Goal: Task Accomplishment & Management: Manage account settings

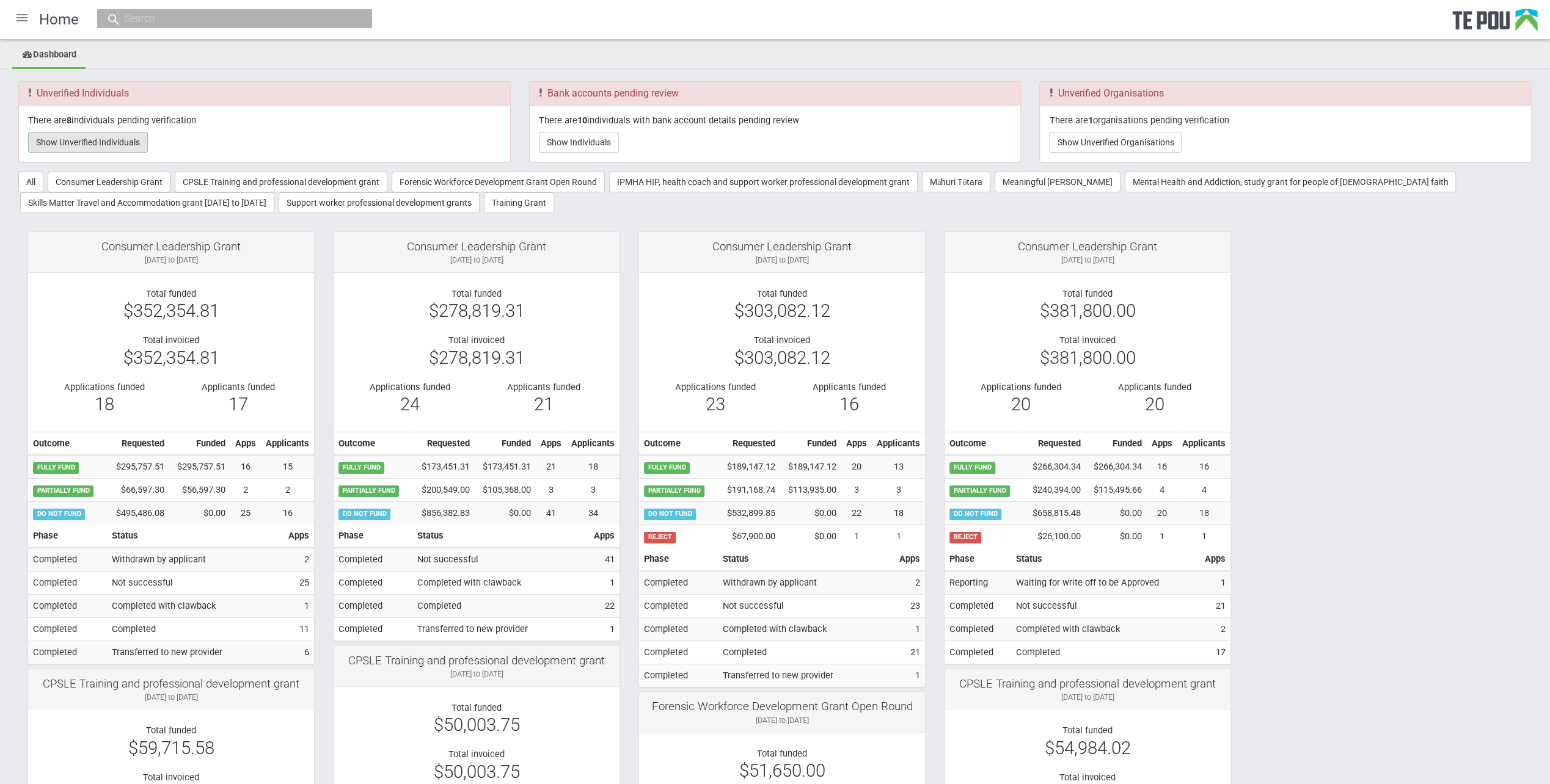
click at [100, 135] on button "Show Unverified Individuals" at bounding box center [88, 142] width 120 height 21
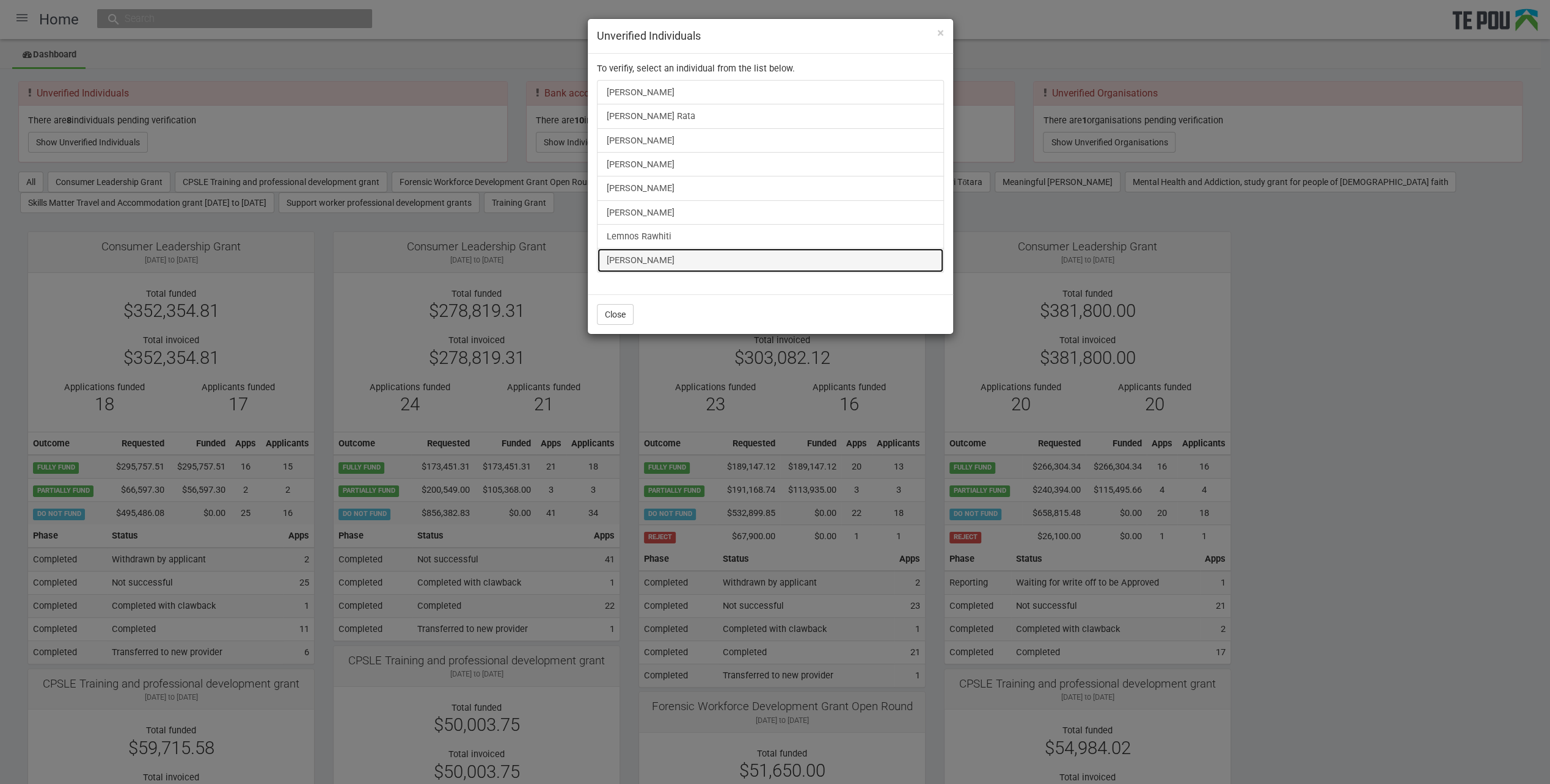
click at [650, 254] on link "[PERSON_NAME]" at bounding box center [770, 260] width 347 height 24
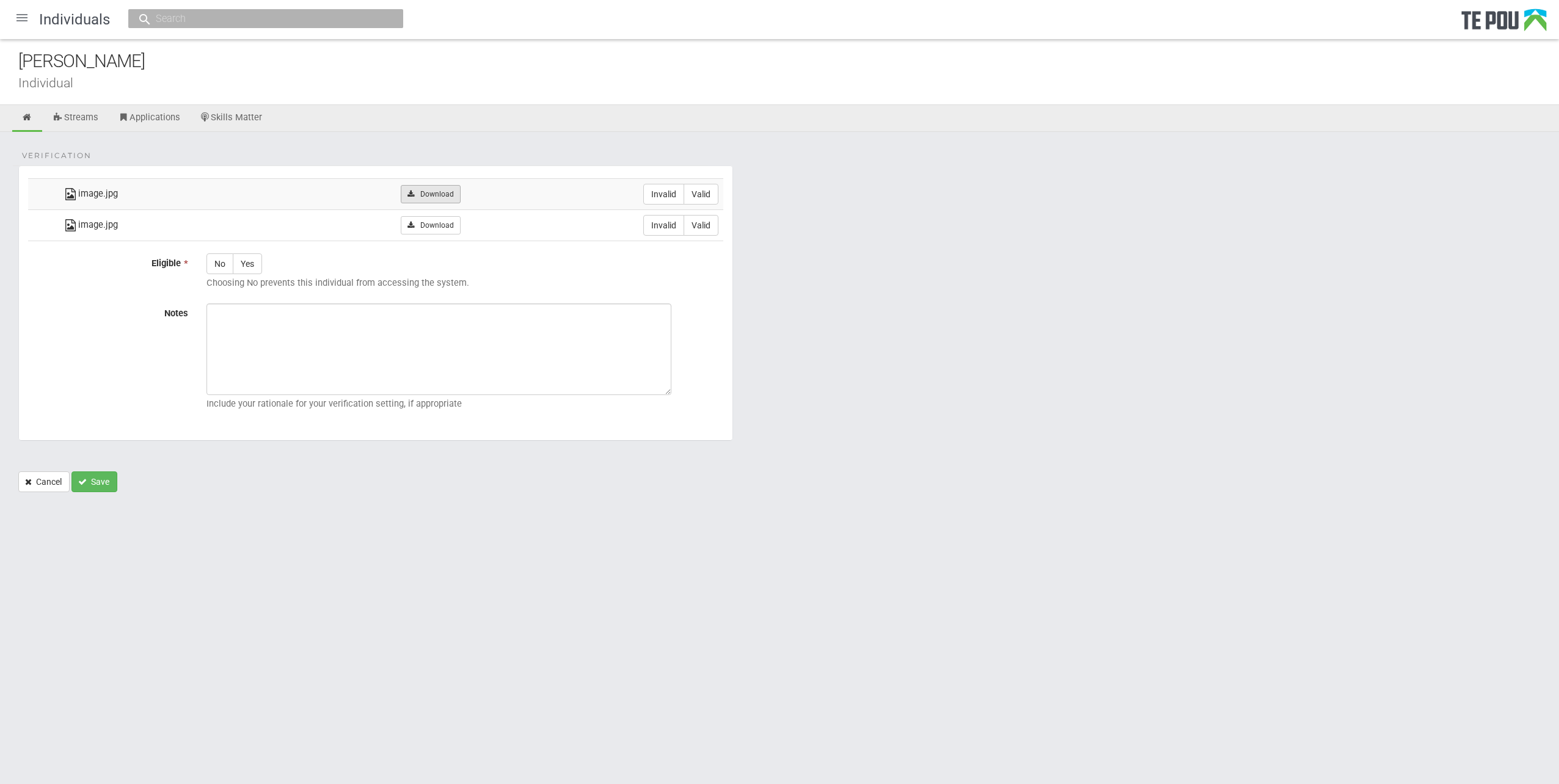
click at [431, 196] on link "Download" at bounding box center [430, 194] width 60 height 18
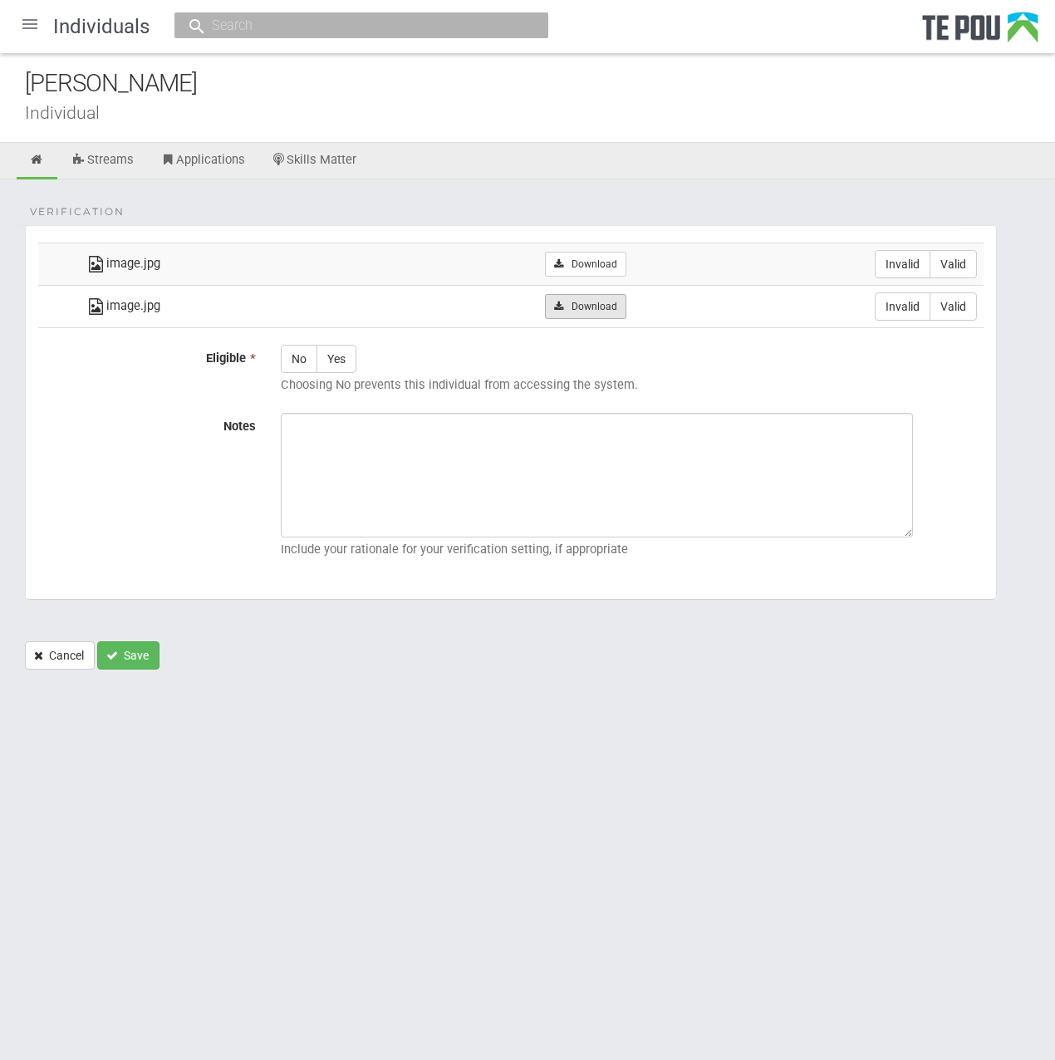
click at [570, 308] on link "Download" at bounding box center [585, 306] width 81 height 25
click at [526, 233] on fieldset "Verification image.jpg Download Invalid Valid image.jpg" at bounding box center [511, 412] width 972 height 375
click at [954, 255] on label "Valid" at bounding box center [952, 264] width 47 height 28
radio input "true"
click at [955, 299] on label "Valid" at bounding box center [952, 306] width 47 height 28
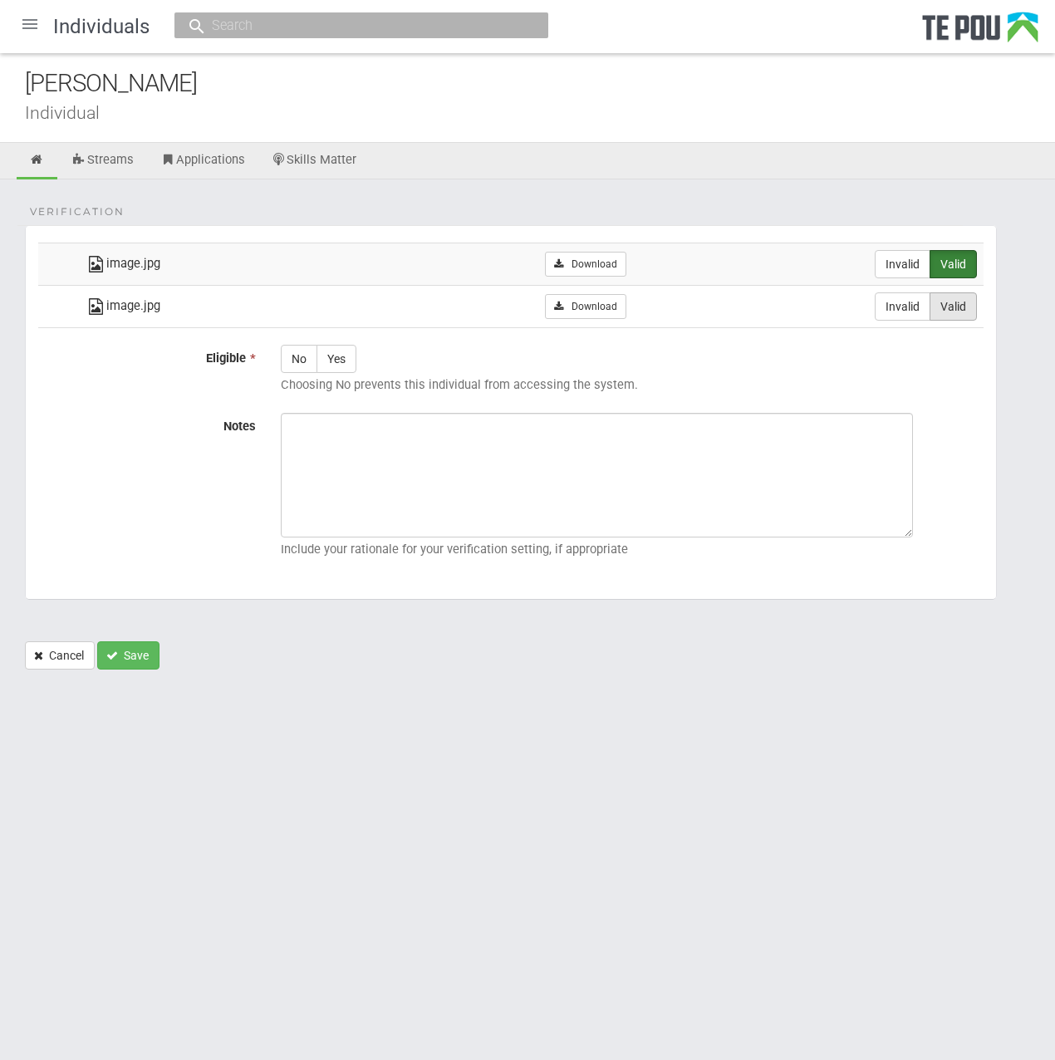
radio input "true"
click at [339, 358] on label "Yes" at bounding box center [336, 359] width 40 height 28
radio input "true"
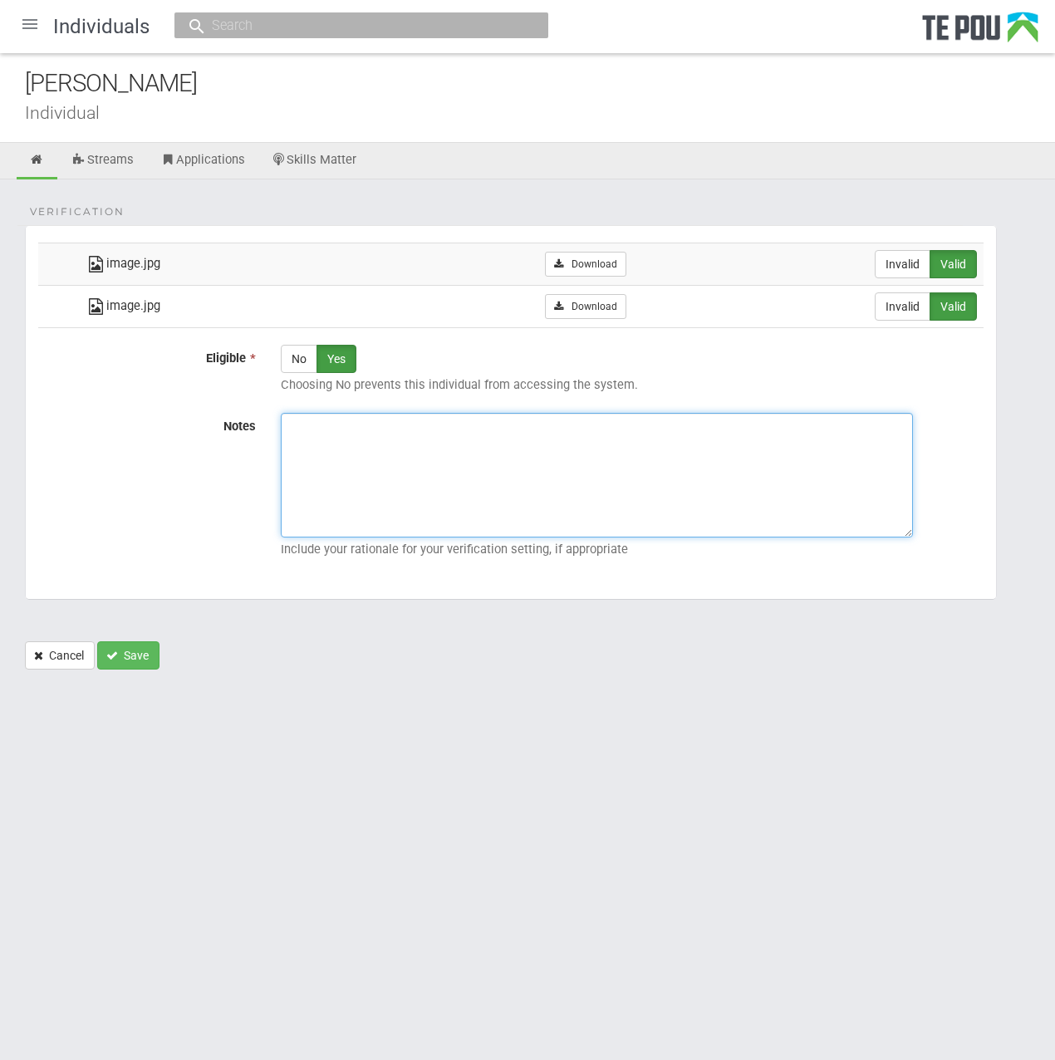
click at [638, 500] on textarea "Notes" at bounding box center [597, 475] width 632 height 125
paste textarea "Verified by Melody @ 4/9/2025"
type textarea "Verified by Melody @ 4/9/2025"
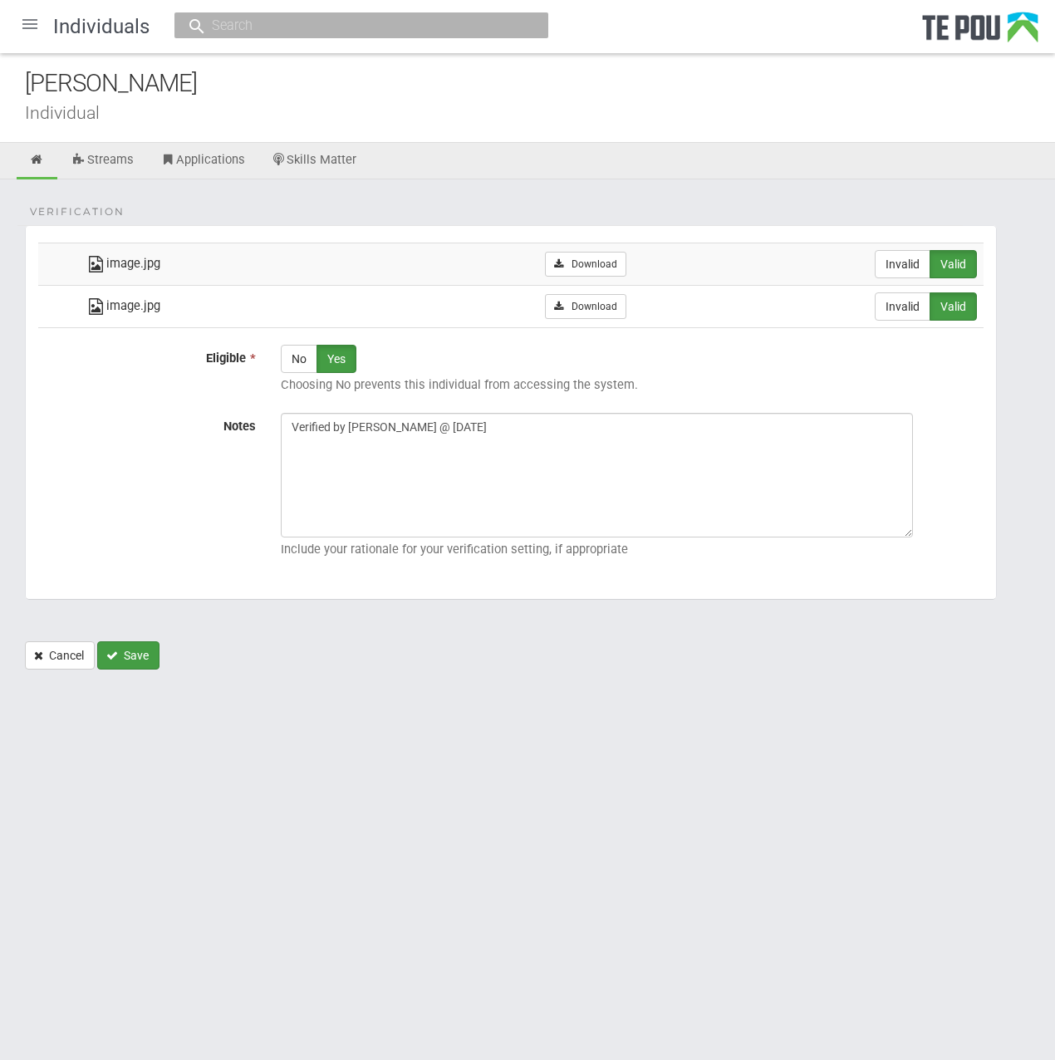
click at [118, 655] on button "Save" at bounding box center [128, 655] width 62 height 28
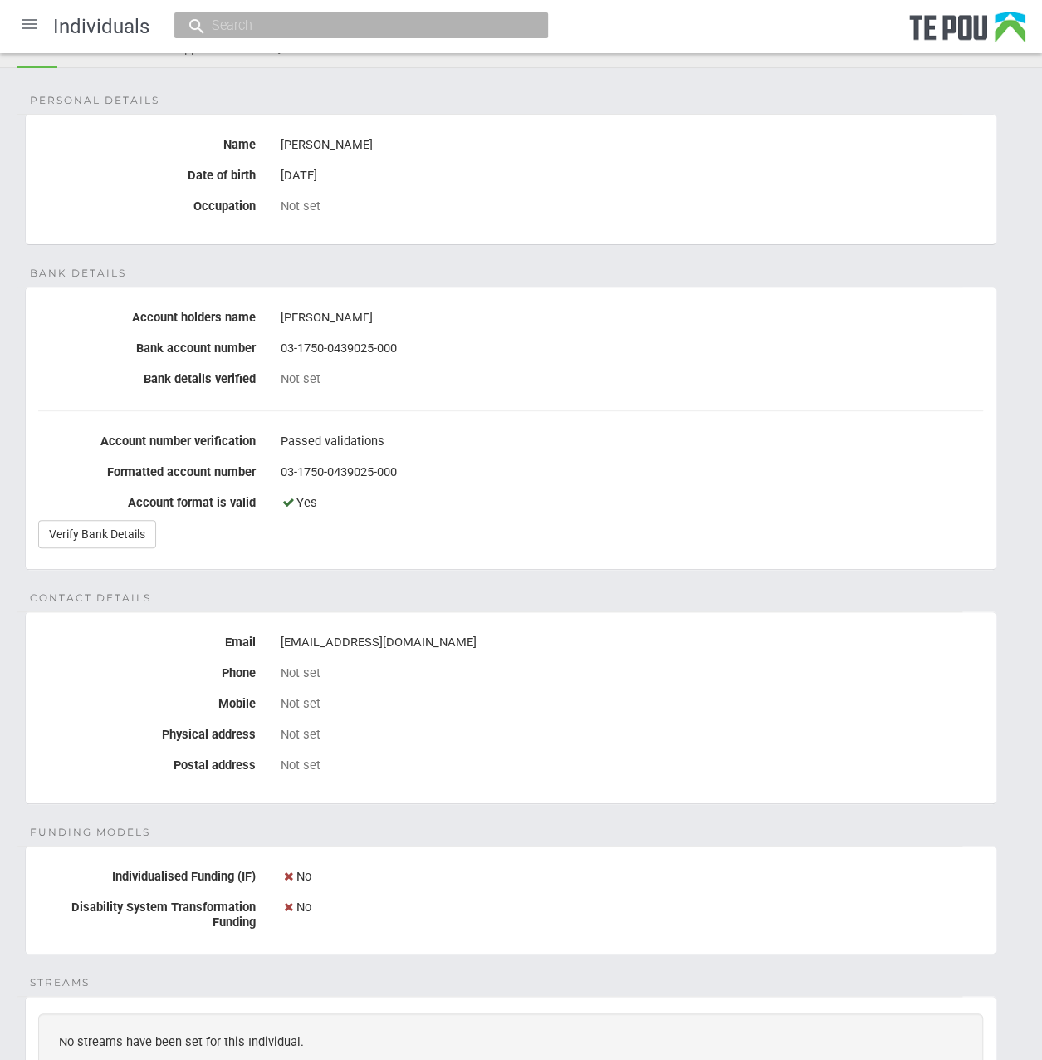
scroll to position [100, 0]
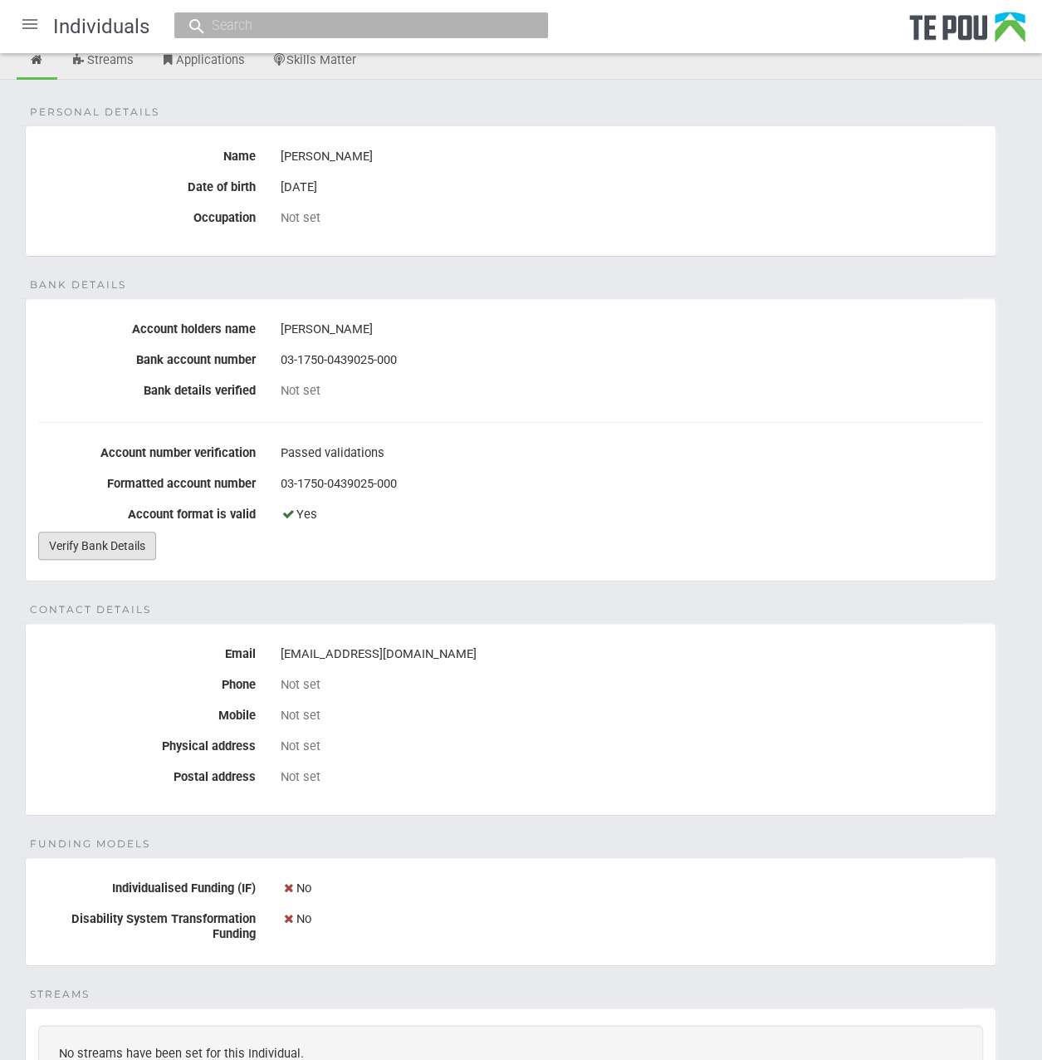
click at [120, 542] on link "Verify Bank Details" at bounding box center [97, 546] width 118 height 28
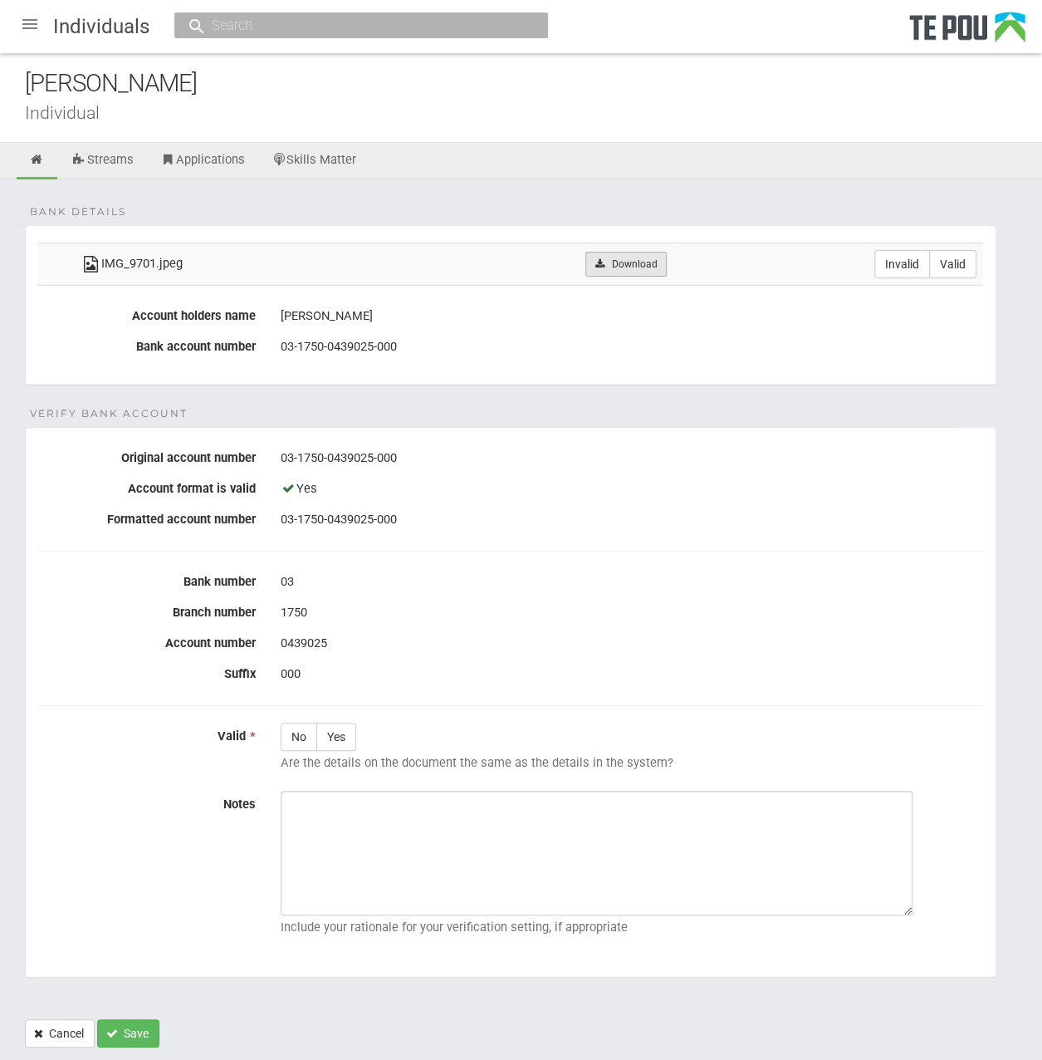
click at [658, 252] on link "Download" at bounding box center [626, 264] width 81 height 25
click at [728, 692] on fieldset "Verify Bank Account Original account number 03-1750-0439025-000 Account format …" at bounding box center [511, 702] width 972 height 551
click at [940, 264] on label "Valid" at bounding box center [952, 264] width 47 height 28
radio input "true"
click at [352, 743] on label "Yes" at bounding box center [336, 737] width 40 height 28
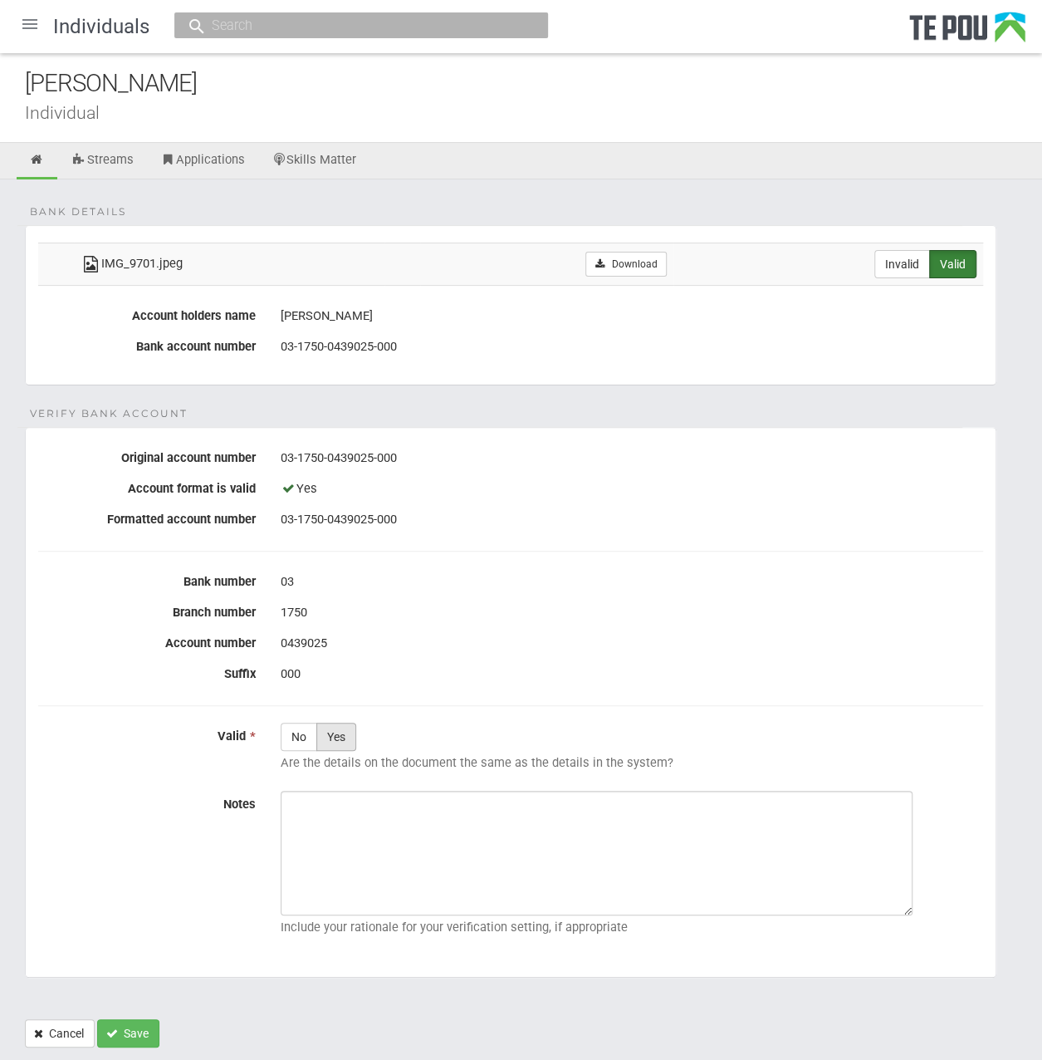
radio input "true"
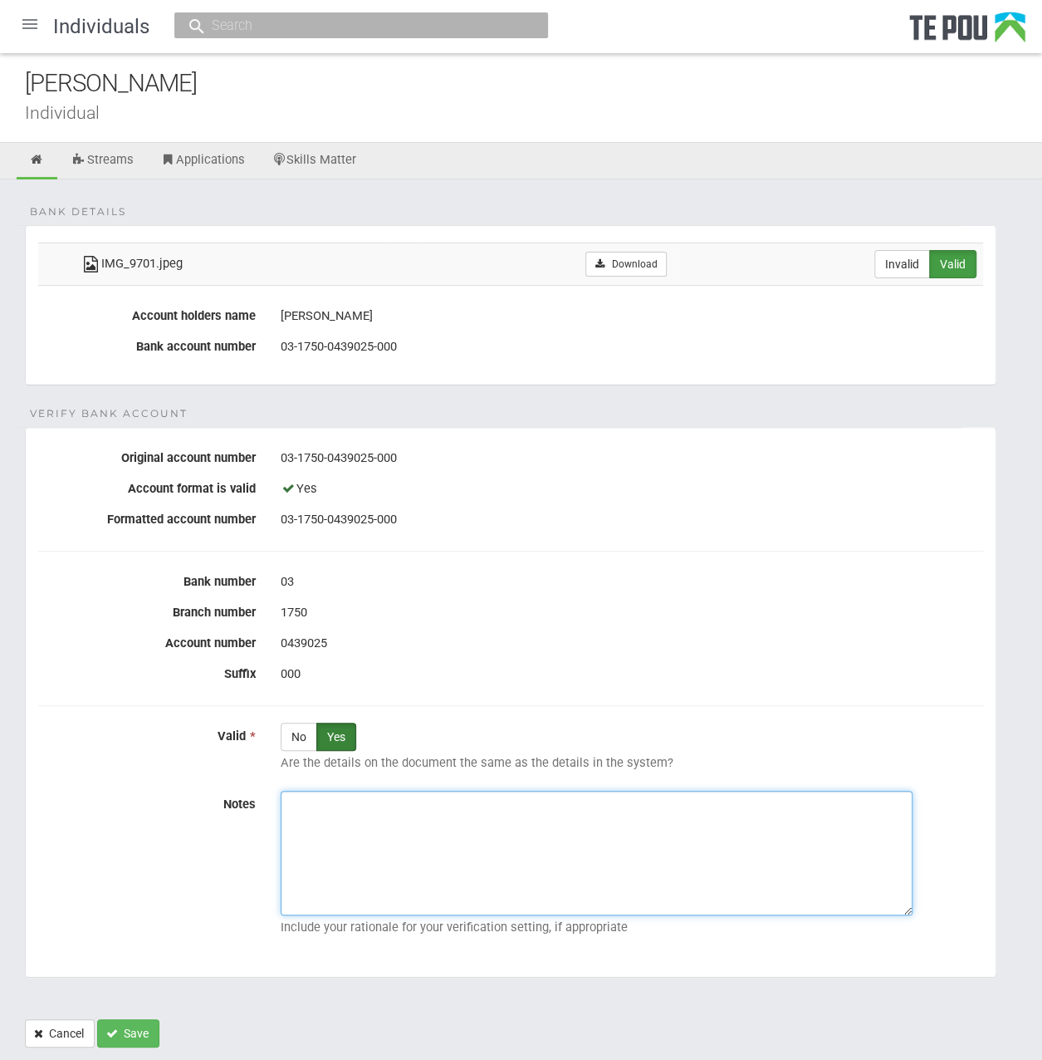
click at [360, 800] on textarea "Notes" at bounding box center [597, 853] width 632 height 125
paste textarea "Verified by [PERSON_NAME] @ [DATE]"
type textarea "Verified by [PERSON_NAME] @ [DATE]"
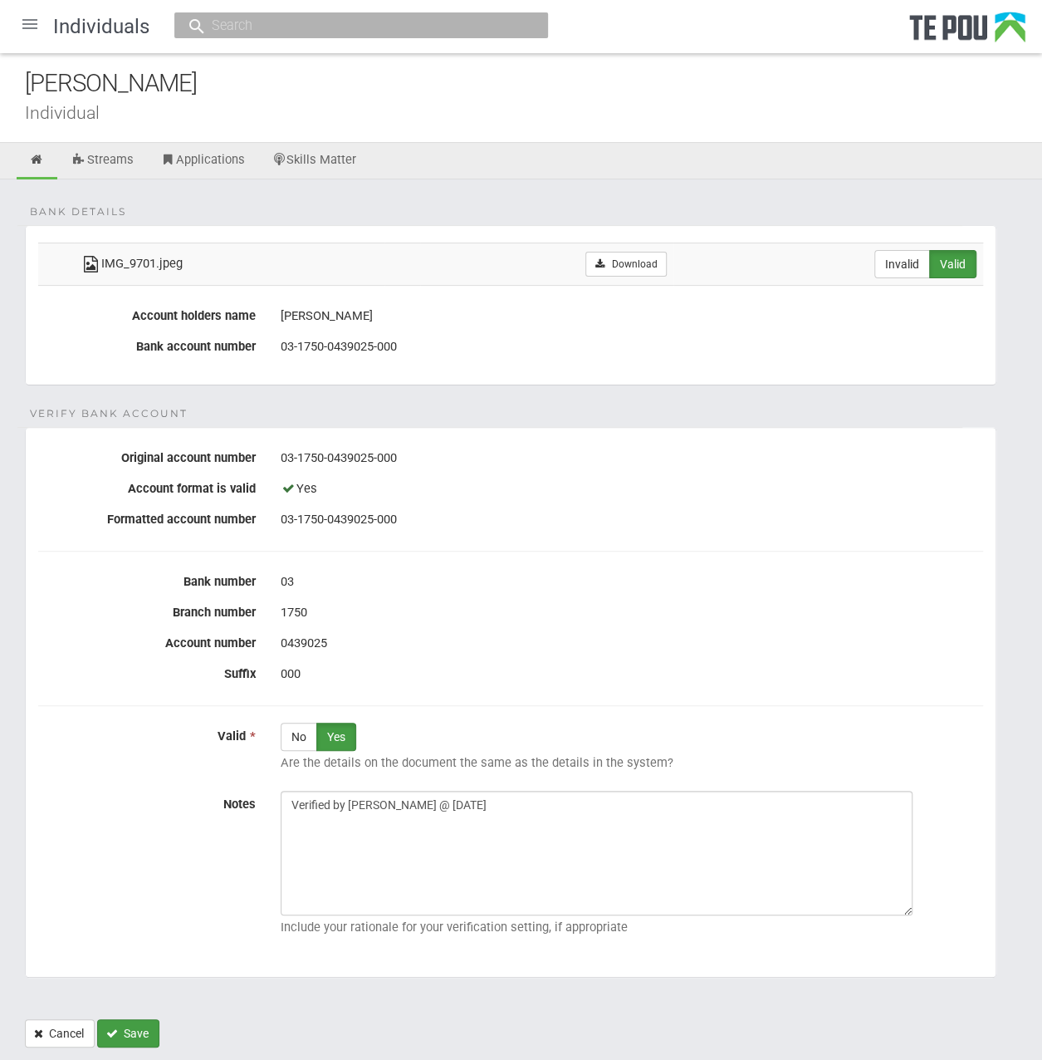
click at [130, 1026] on button "Save" at bounding box center [128, 1033] width 62 height 28
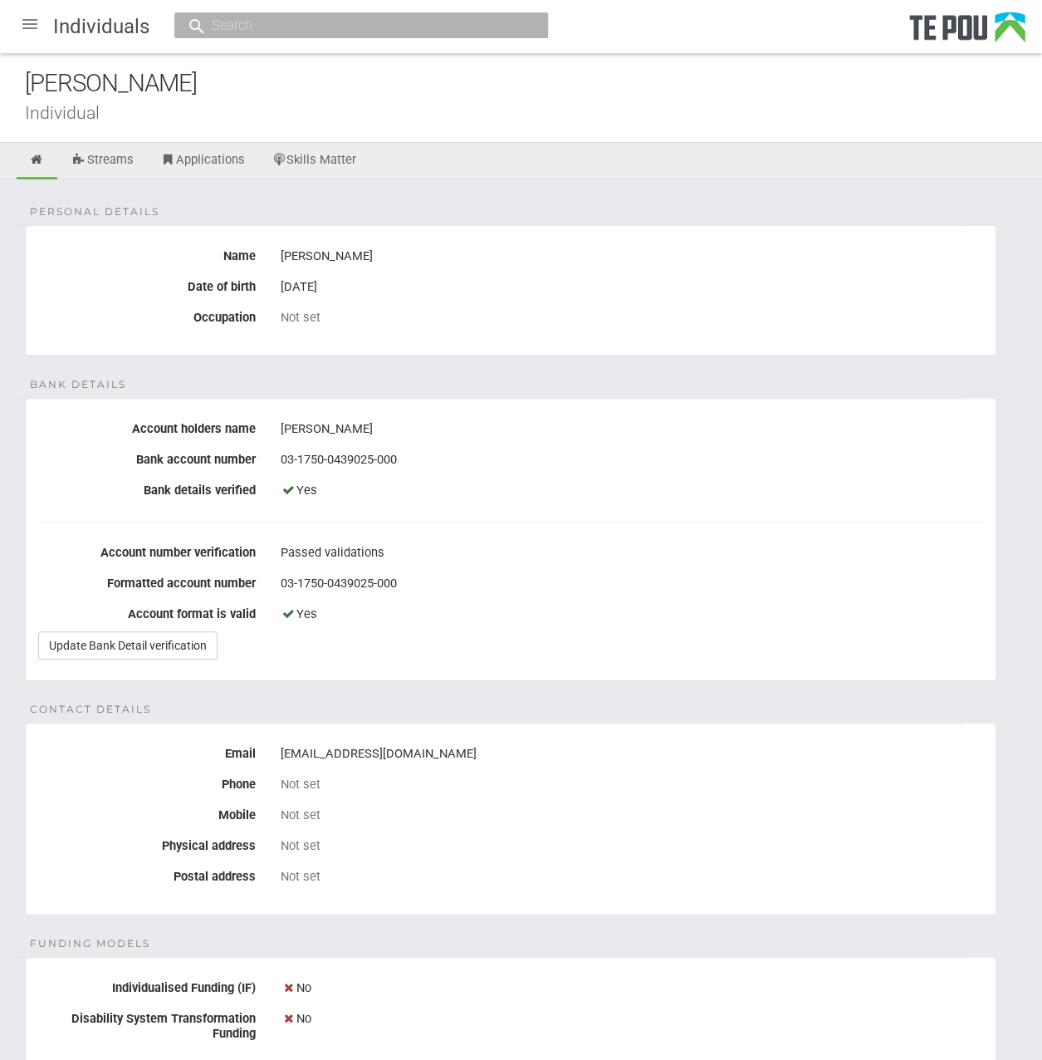
click at [32, 21] on div at bounding box center [30, 24] width 40 height 40
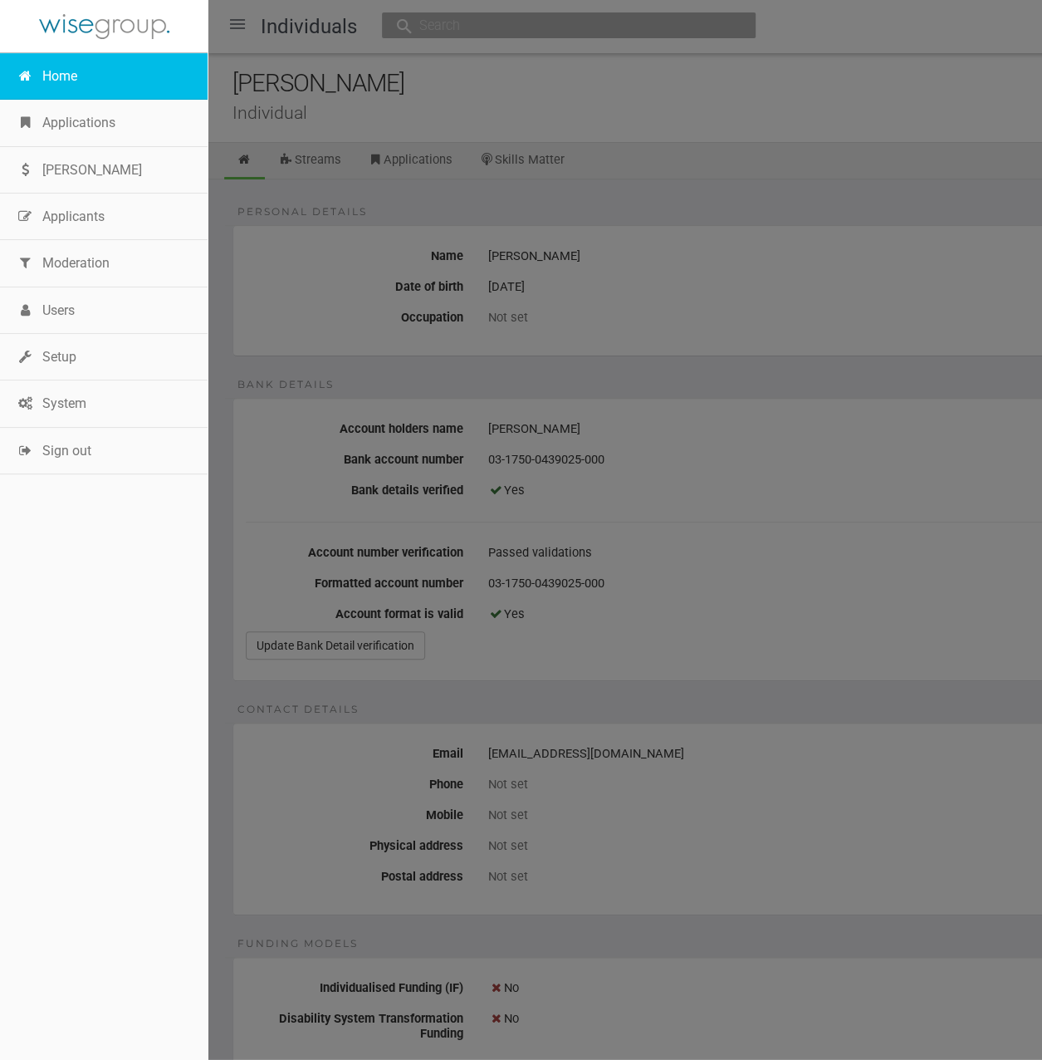
click at [55, 76] on link "Home" at bounding box center [104, 76] width 208 height 47
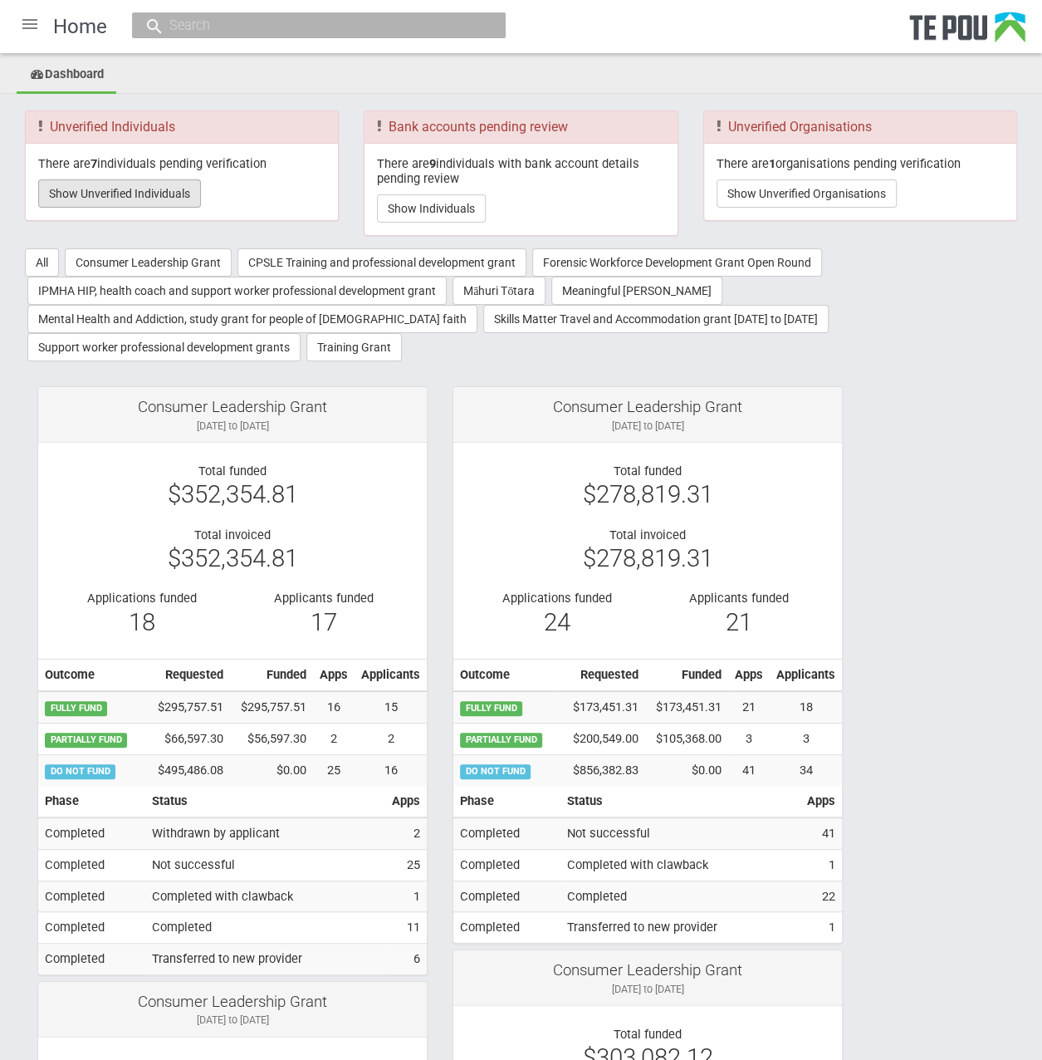
click at [135, 187] on button "Show Unverified Individuals" at bounding box center [119, 193] width 163 height 28
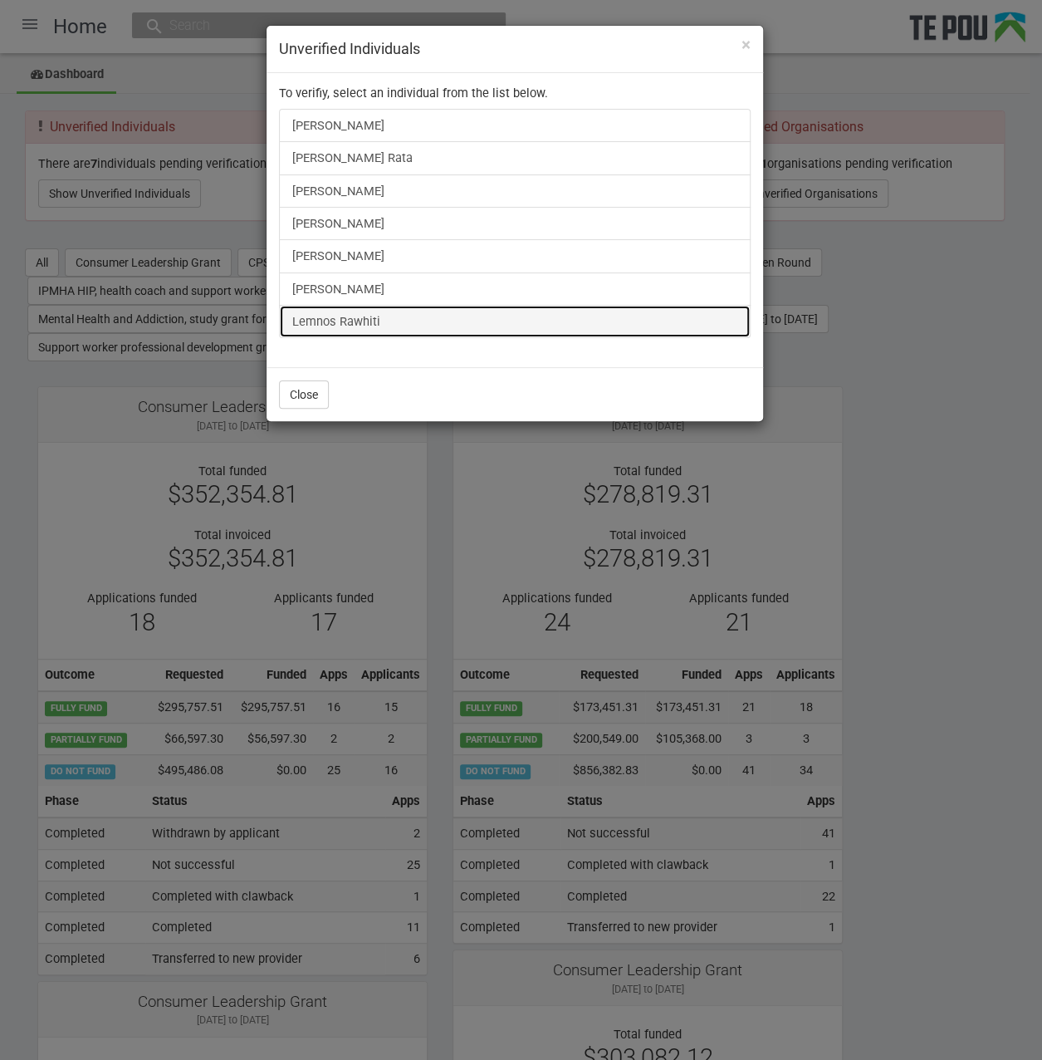
click at [352, 325] on link "Lemnos Rawhiti" at bounding box center [515, 321] width 472 height 33
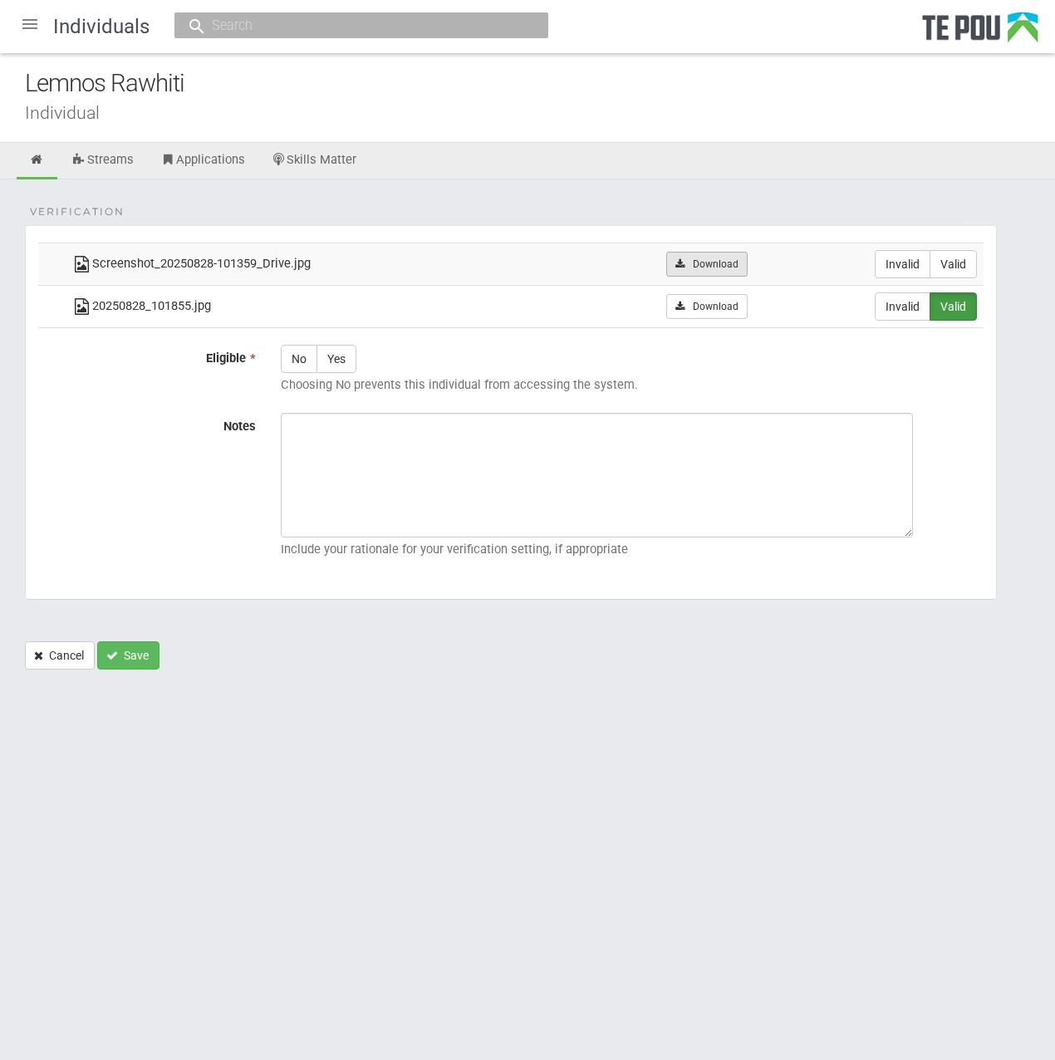
click at [691, 257] on link "Download" at bounding box center [706, 264] width 81 height 25
click at [287, 115] on div "Individual" at bounding box center [540, 112] width 1030 height 17
click at [40, 162] on icon at bounding box center [37, 160] width 16 height 12
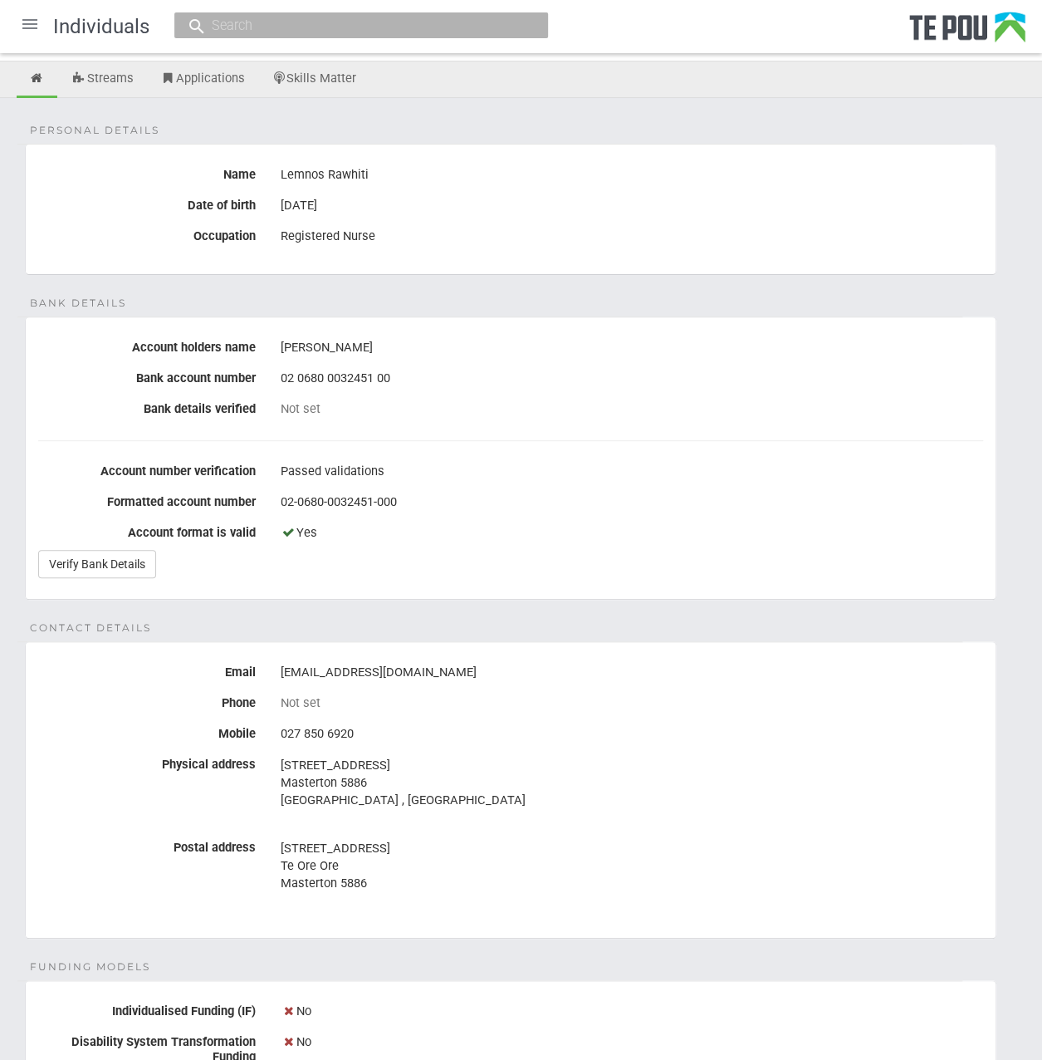
scroll to position [7, 0]
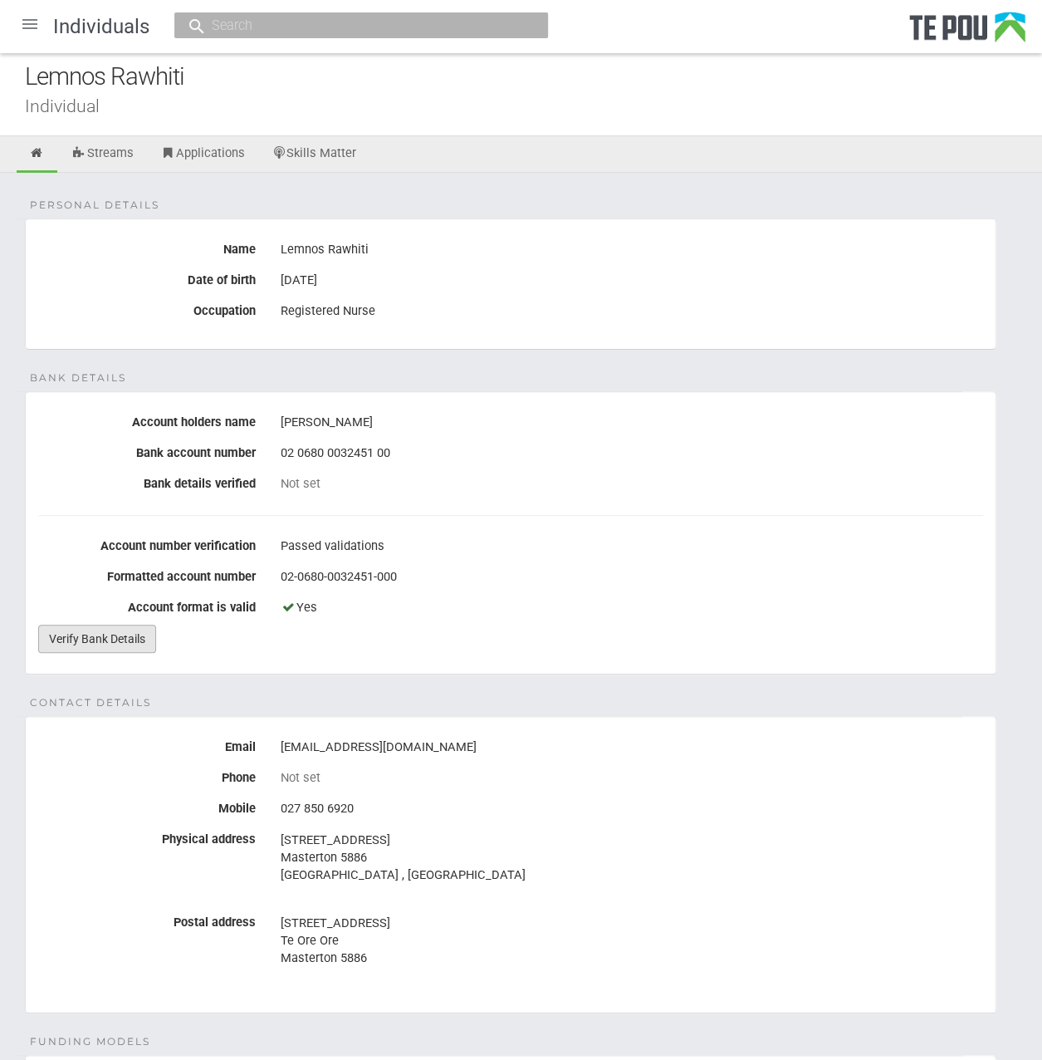
click at [85, 634] on link "Verify Bank Details" at bounding box center [97, 639] width 118 height 28
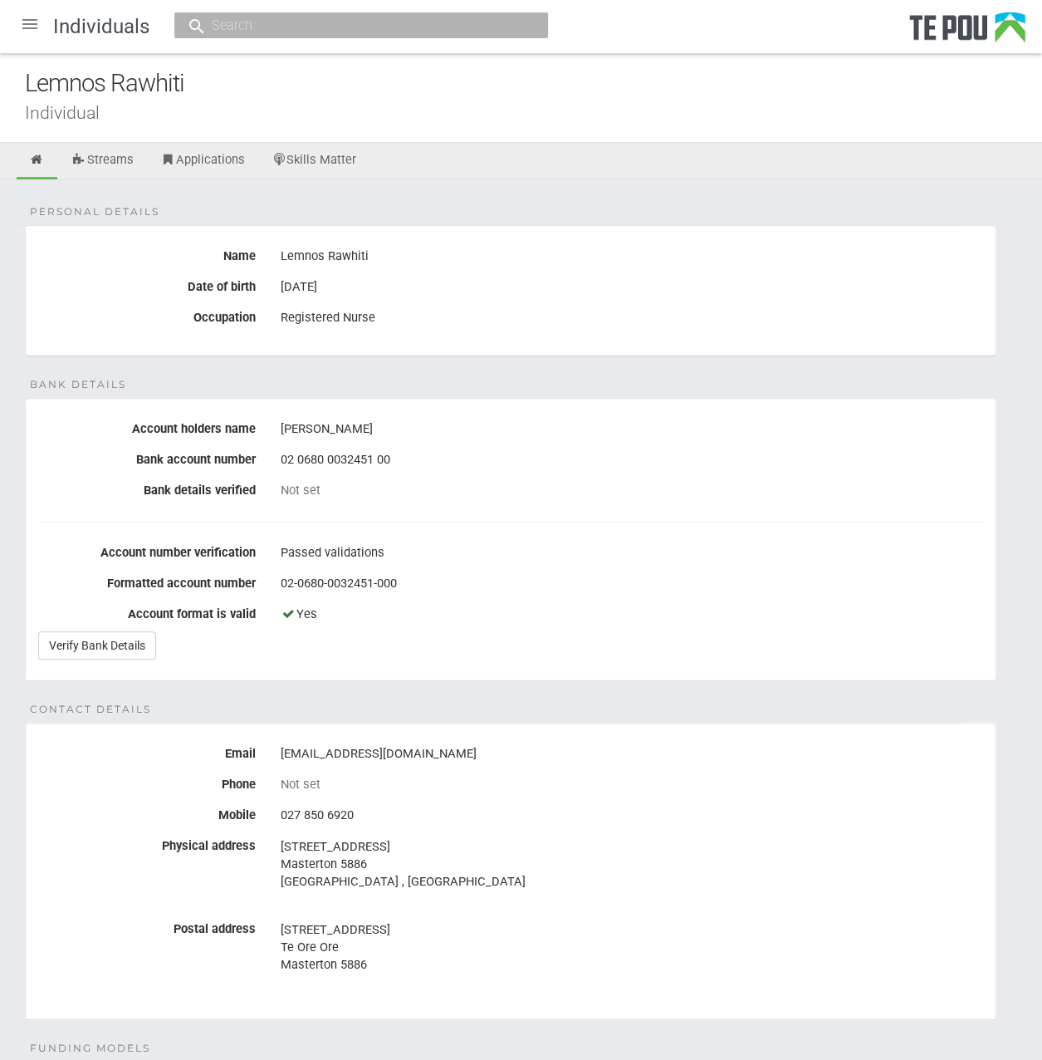
click at [31, 17] on div at bounding box center [30, 24] width 40 height 40
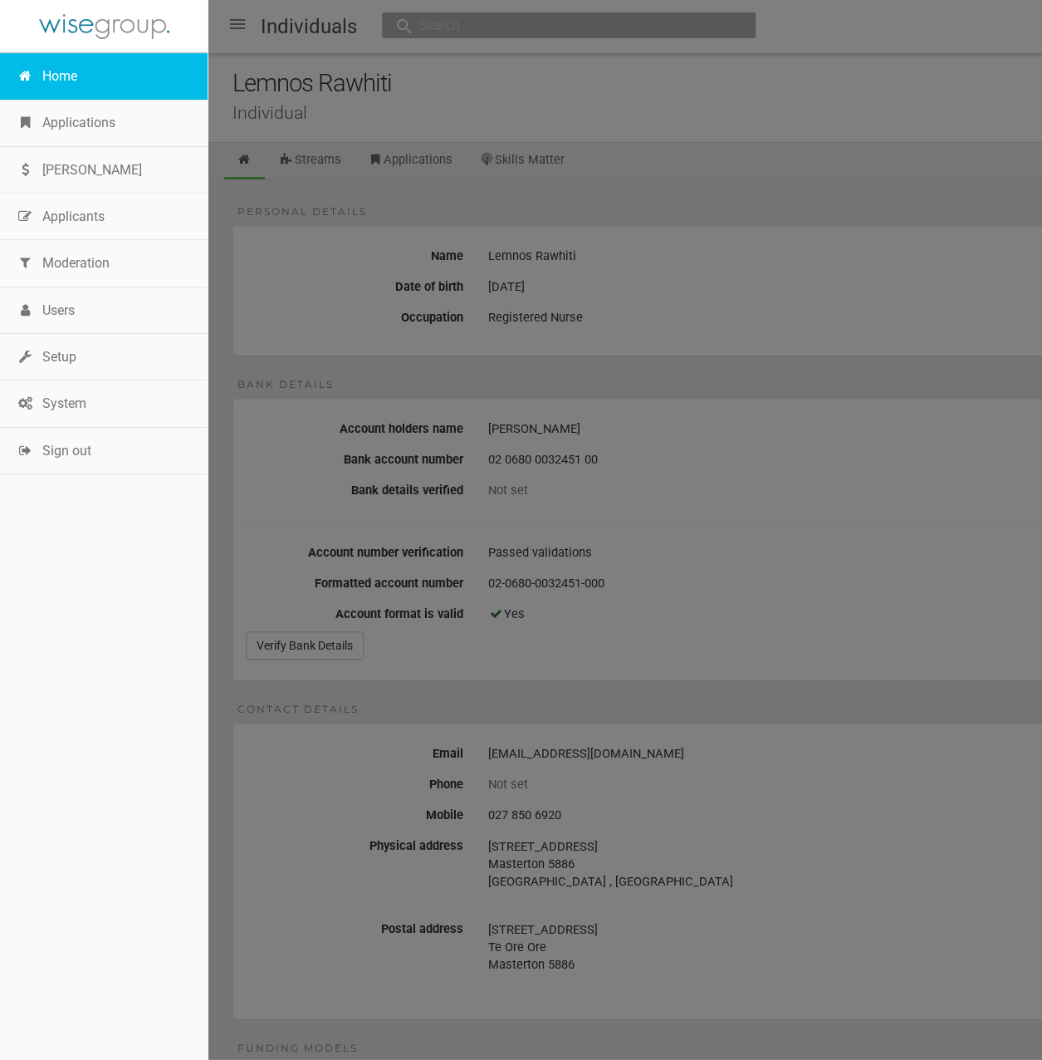
click at [75, 87] on link "Home" at bounding box center [104, 76] width 208 height 47
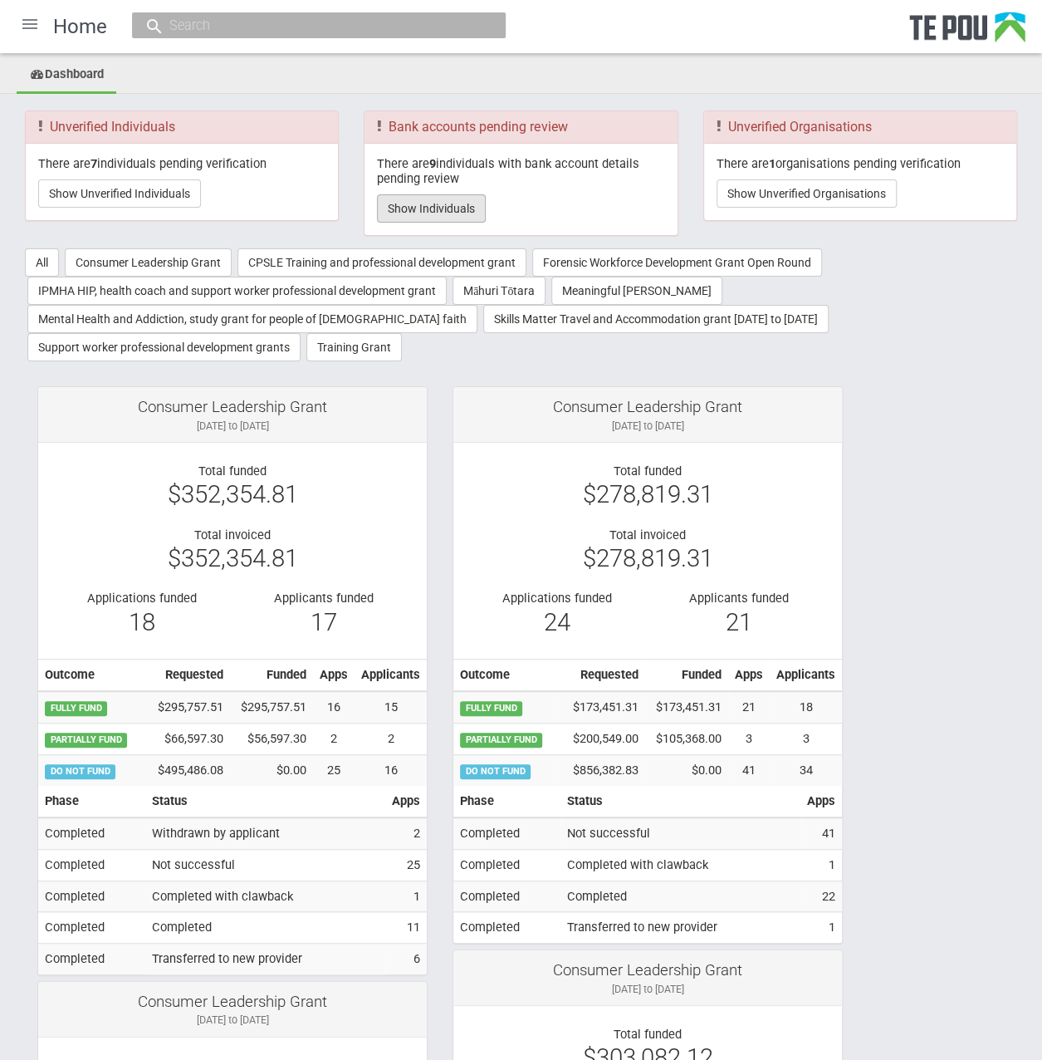
click at [395, 203] on button "Show Individuals" at bounding box center [431, 208] width 109 height 28
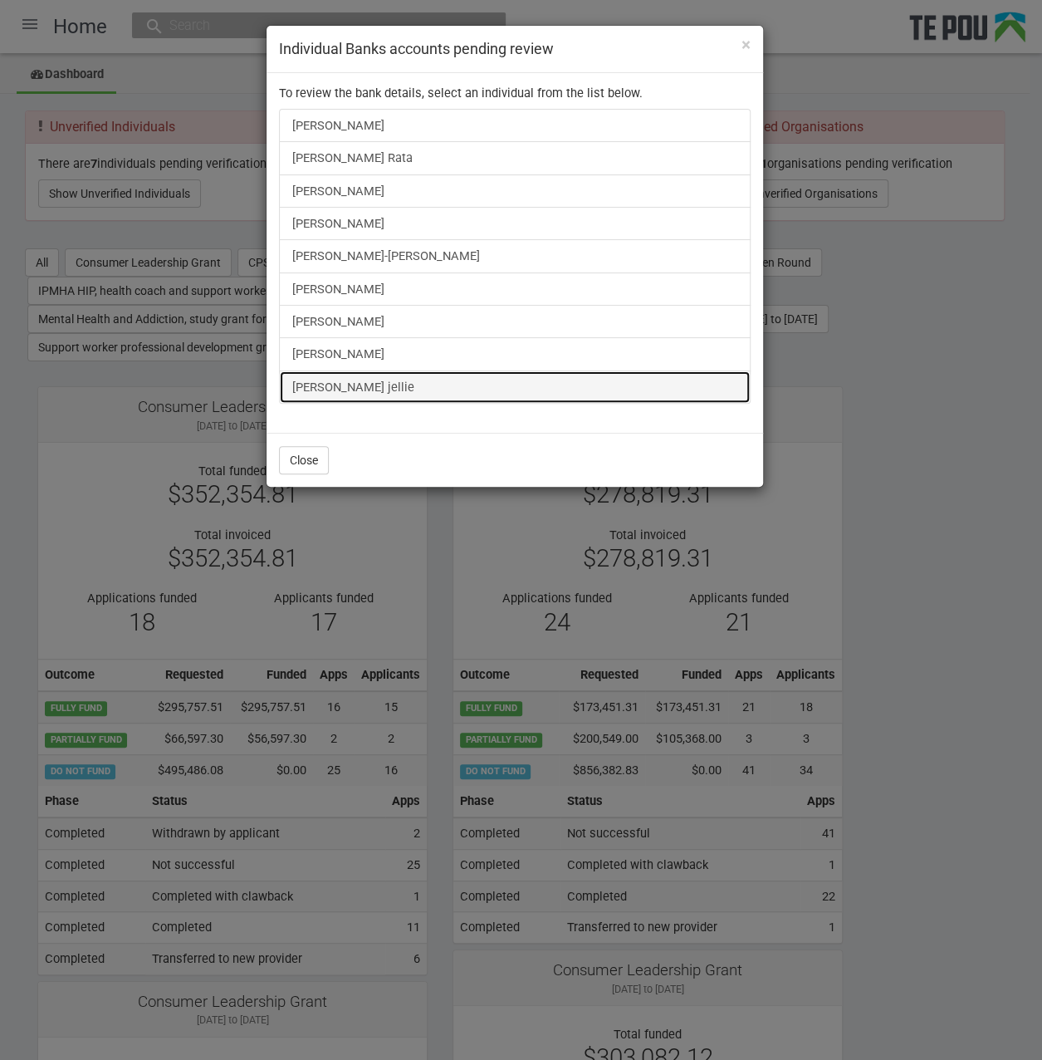
click at [365, 377] on link "[PERSON_NAME] jellie" at bounding box center [515, 386] width 472 height 33
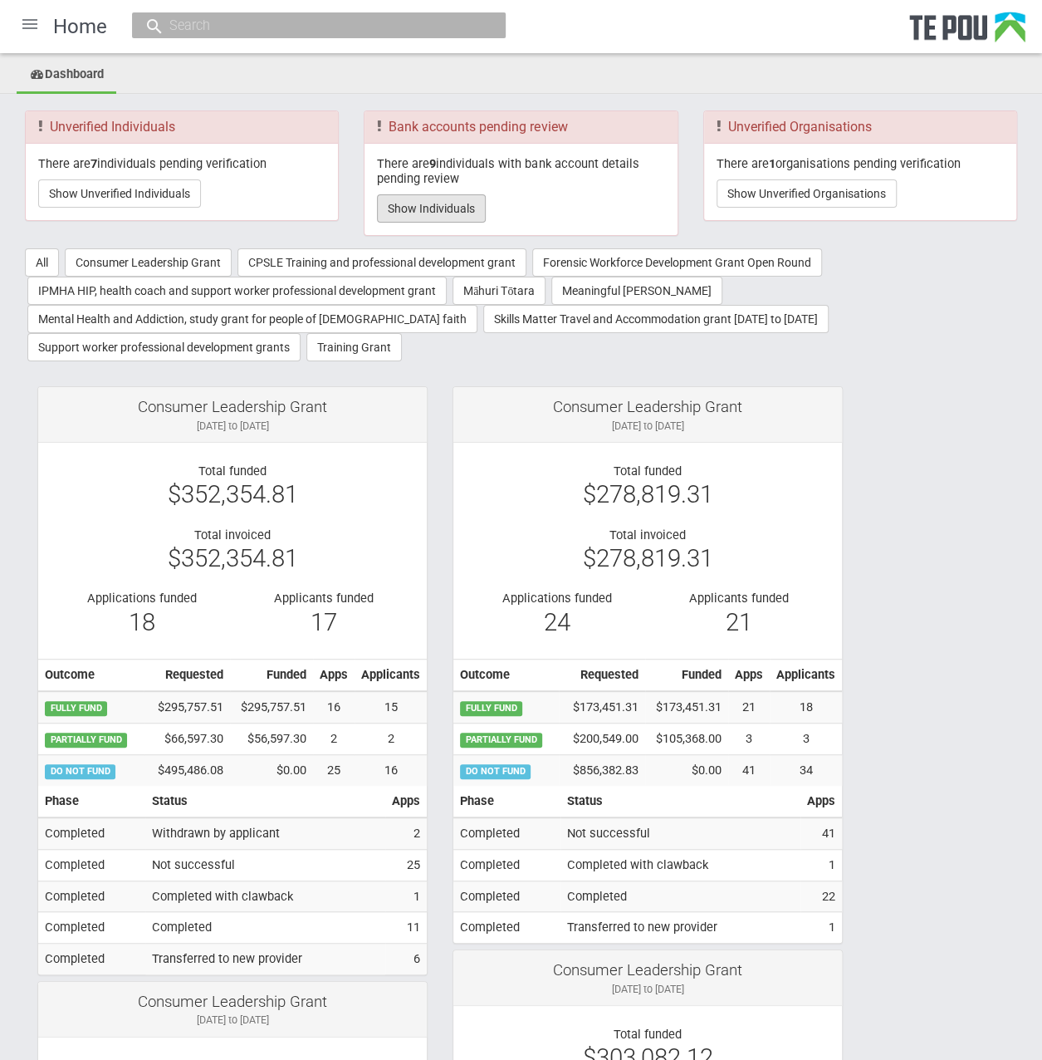
click at [451, 213] on button "Show Individuals" at bounding box center [431, 208] width 109 height 28
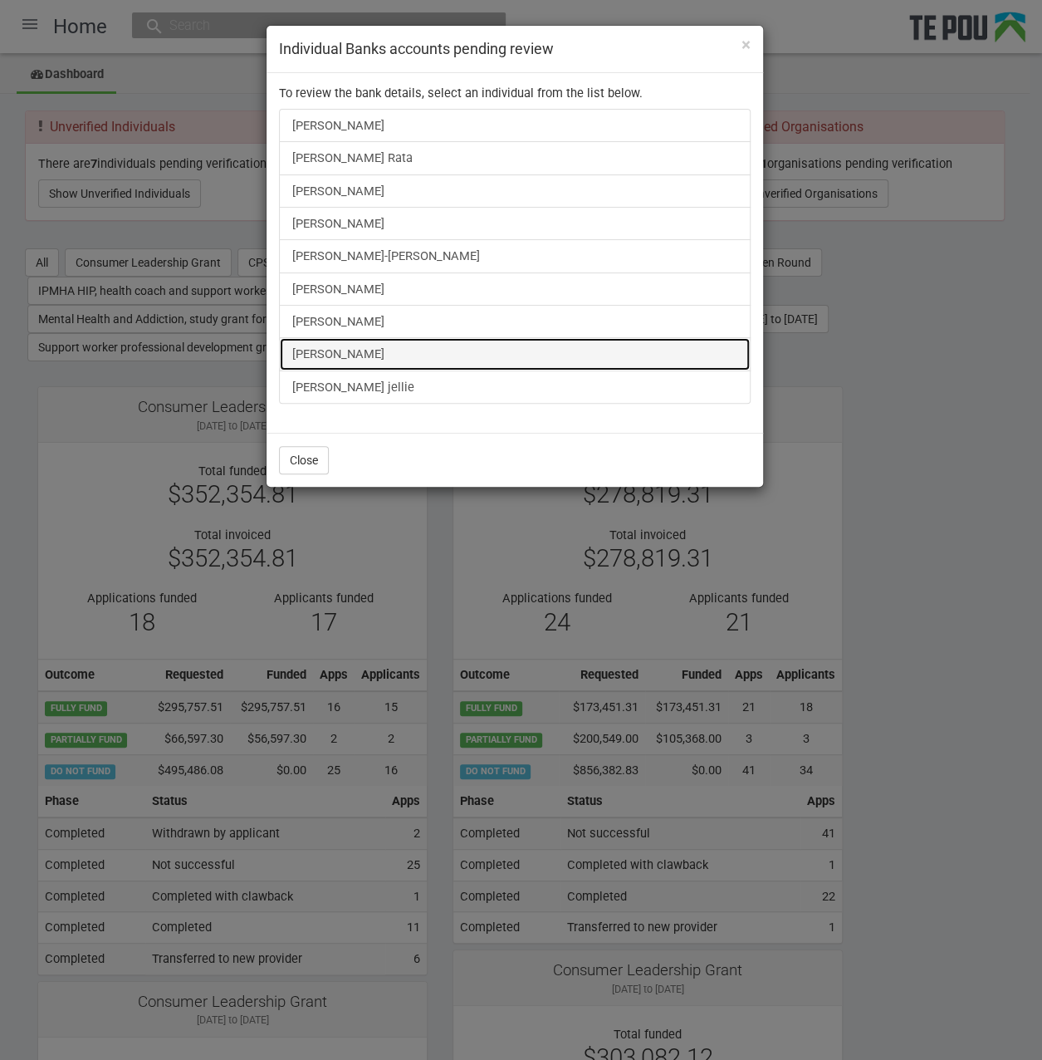
click at [339, 347] on link "Liam Keogan" at bounding box center [515, 353] width 472 height 33
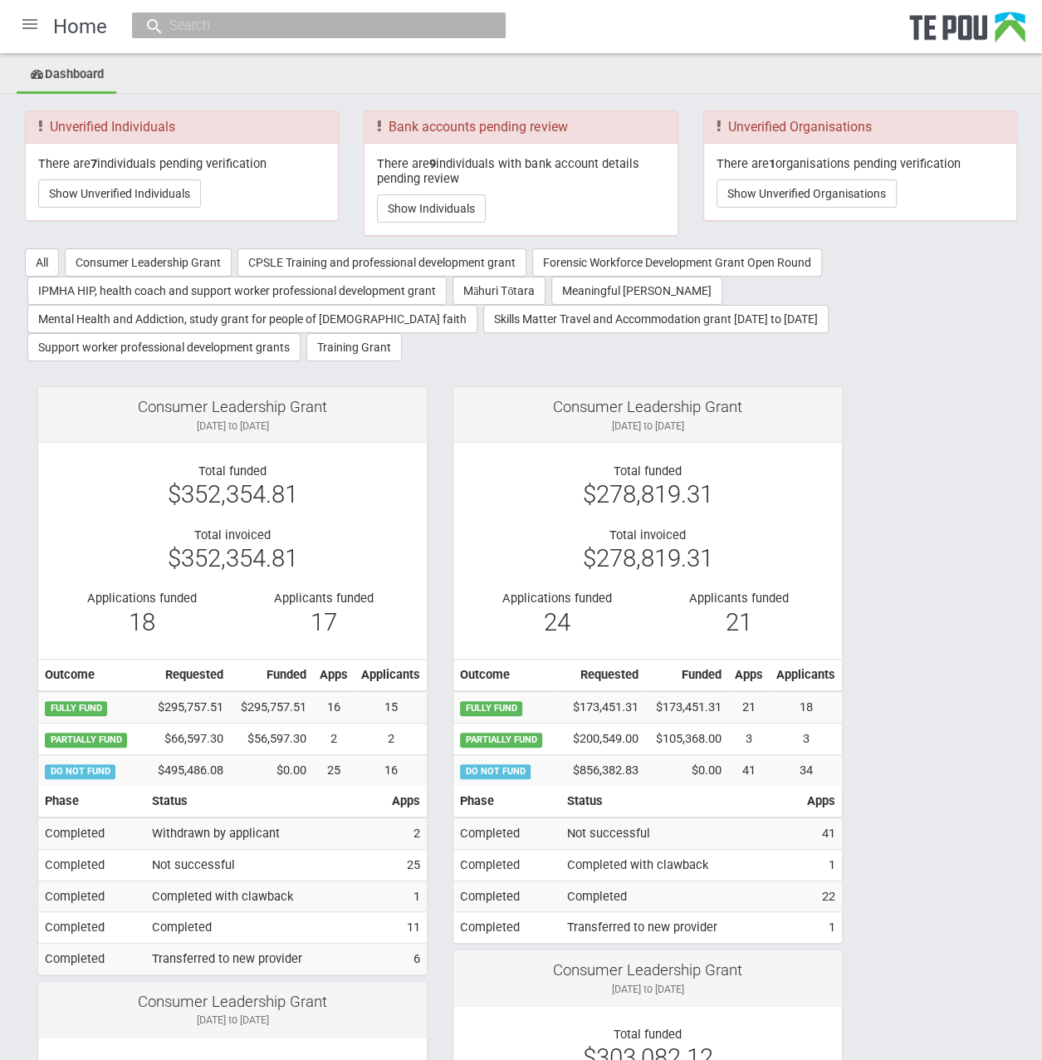
click at [21, 17] on div at bounding box center [30, 24] width 40 height 40
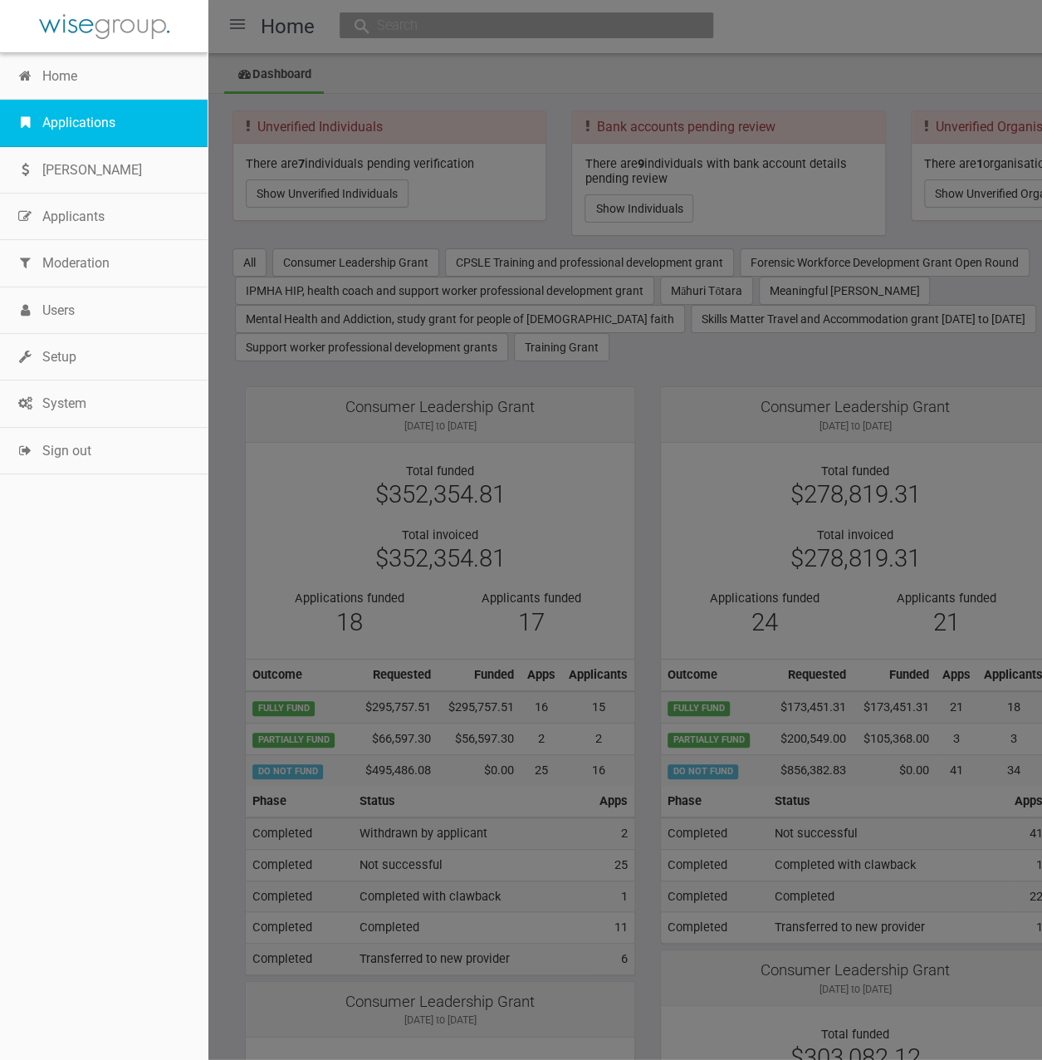
click at [90, 122] on link "Applications" at bounding box center [104, 123] width 208 height 47
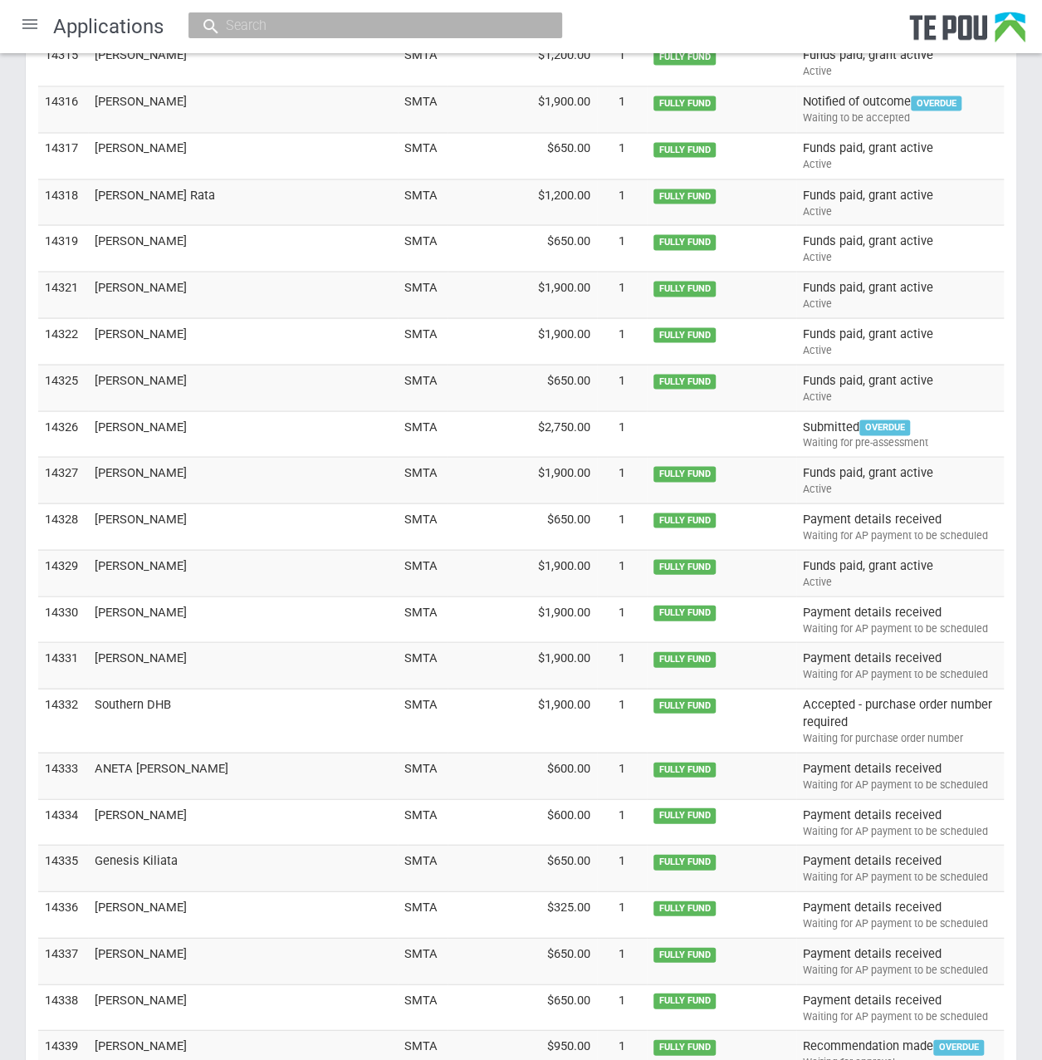
scroll to position [4780, 0]
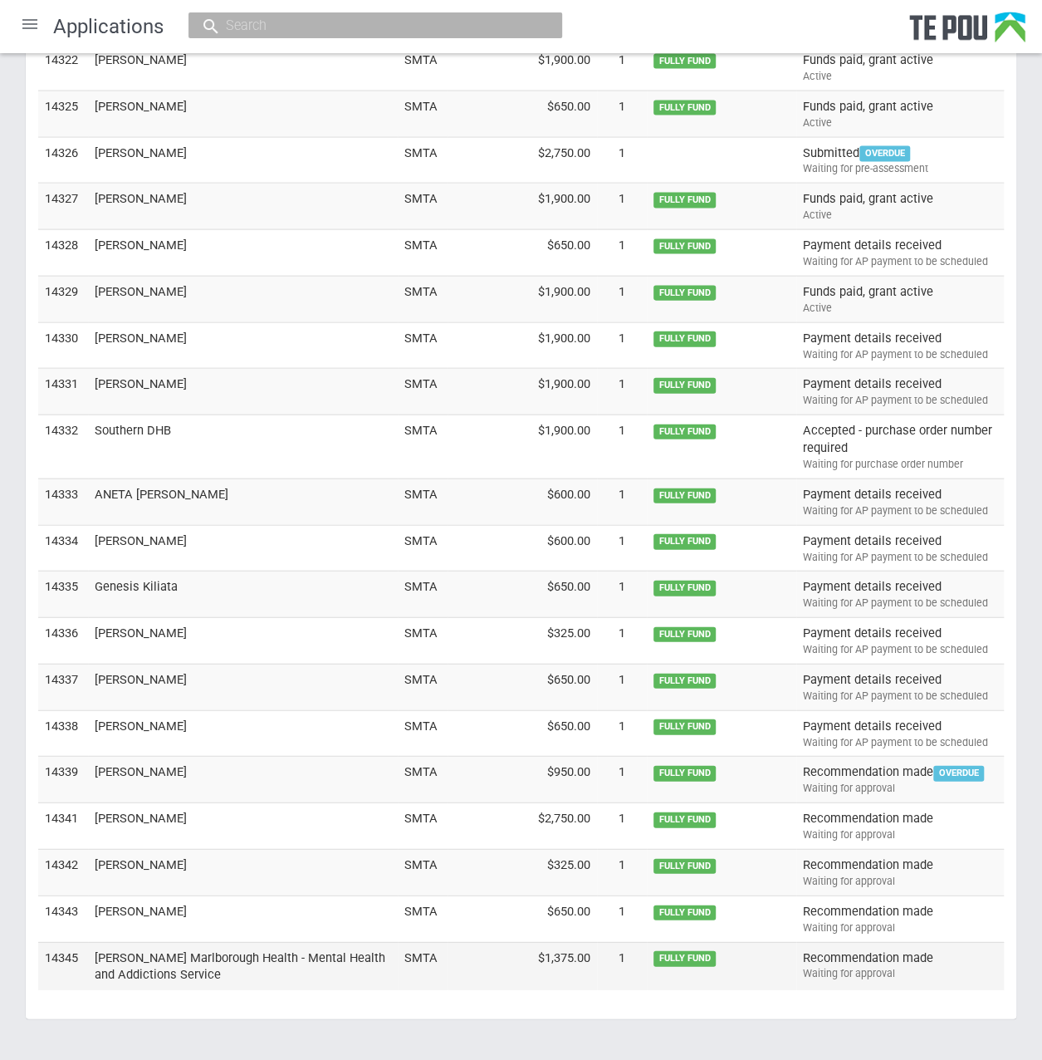
click at [184, 947] on td "[PERSON_NAME] Marlborough Health - Mental Health and Addictions Service" at bounding box center [243, 966] width 310 height 48
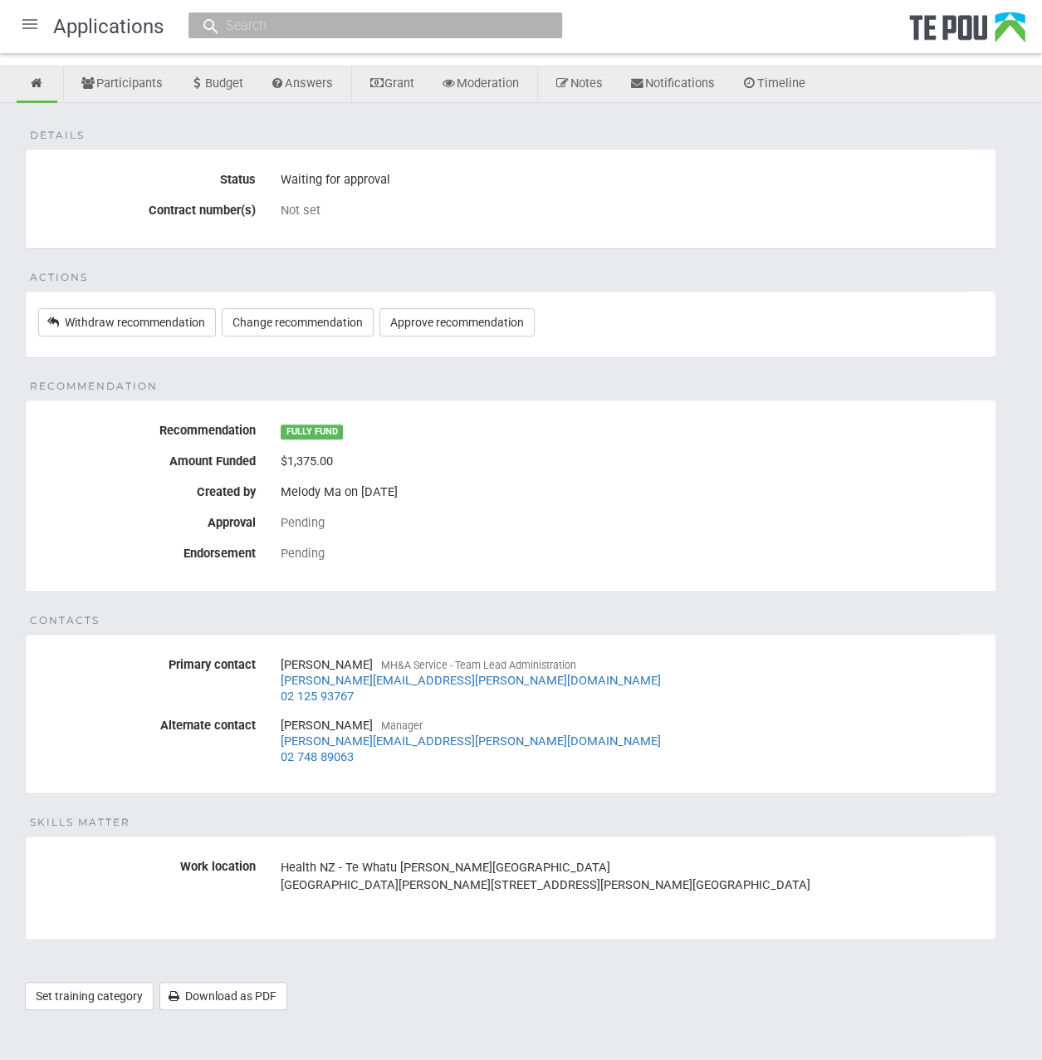
scroll to position [79, 0]
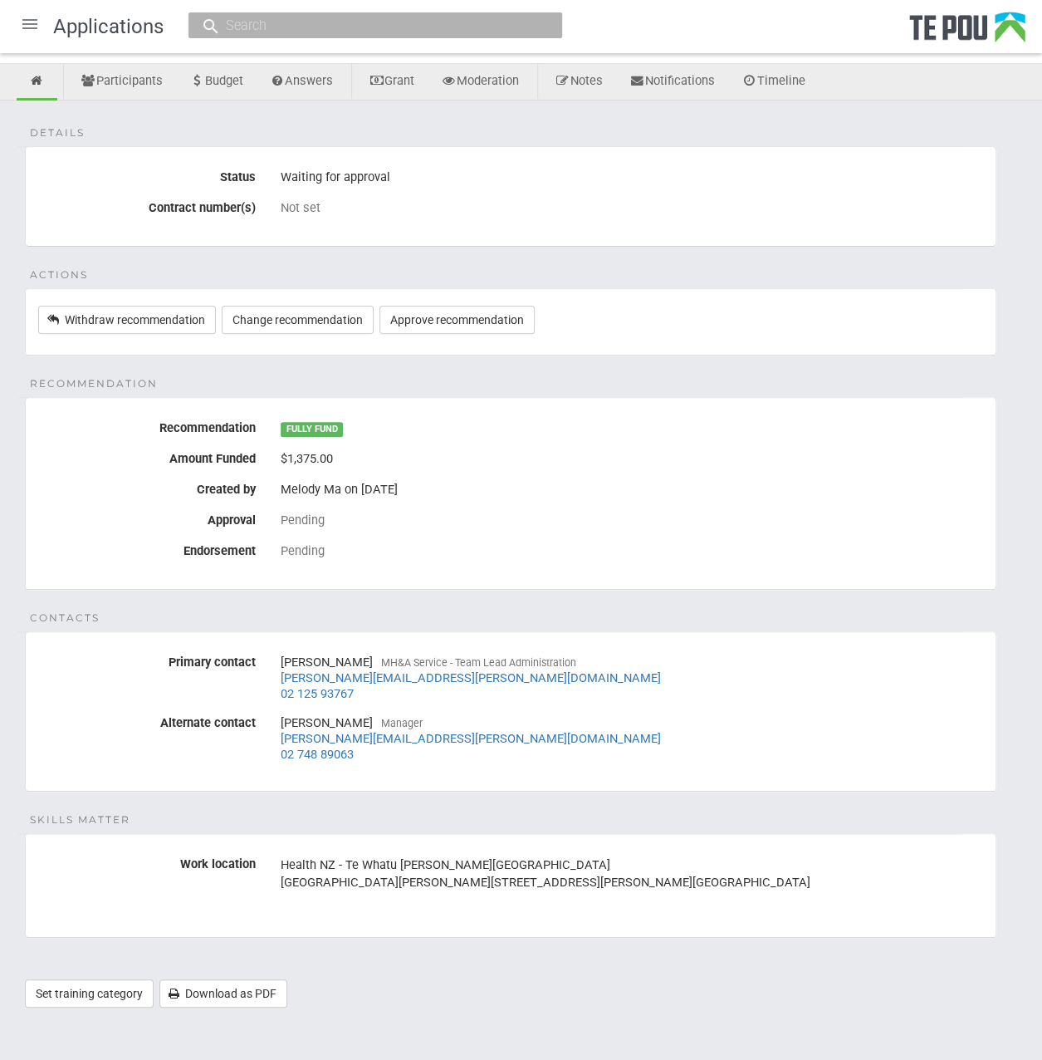
click at [319, 227] on fieldset "Details Status Waiting for approval Contract number(s) Not set" at bounding box center [511, 196] width 972 height 100
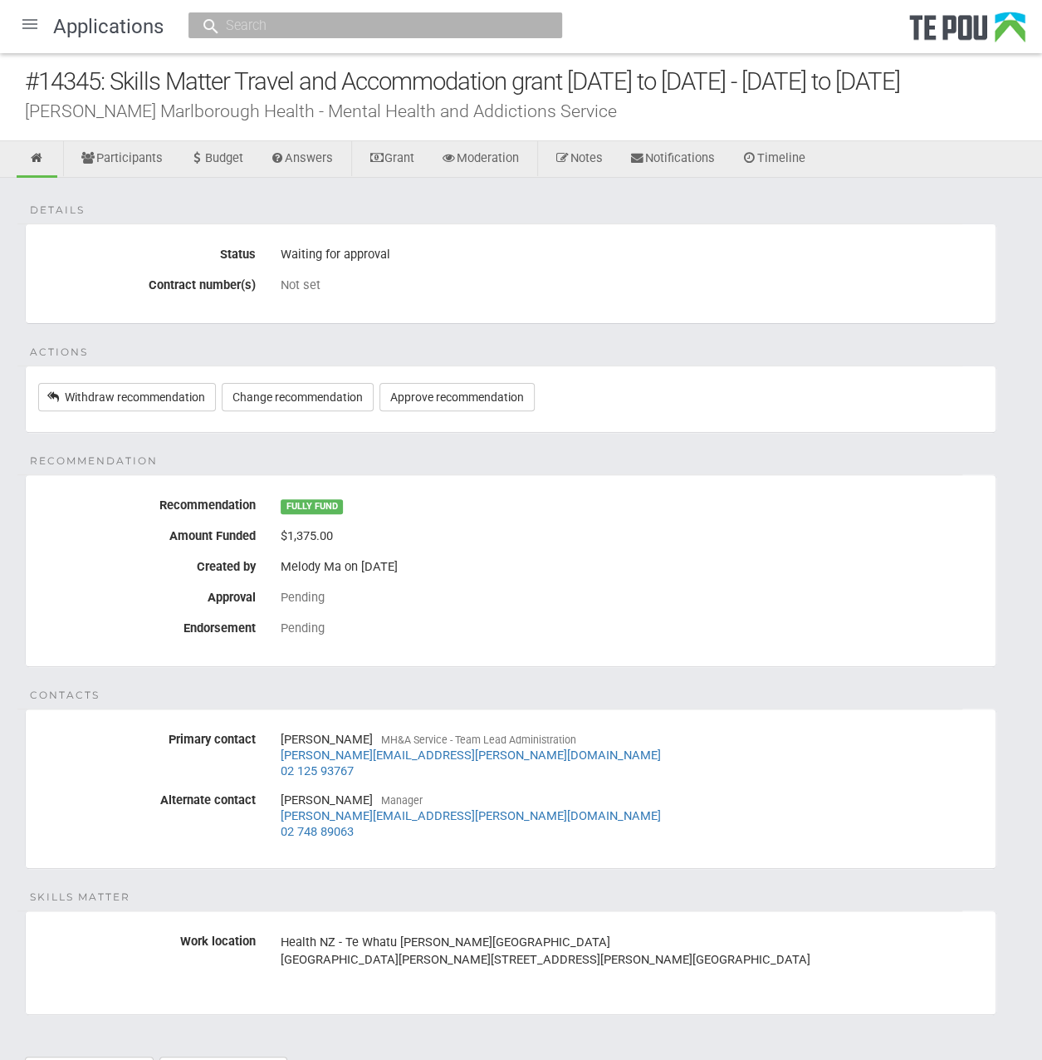
scroll to position [0, 0]
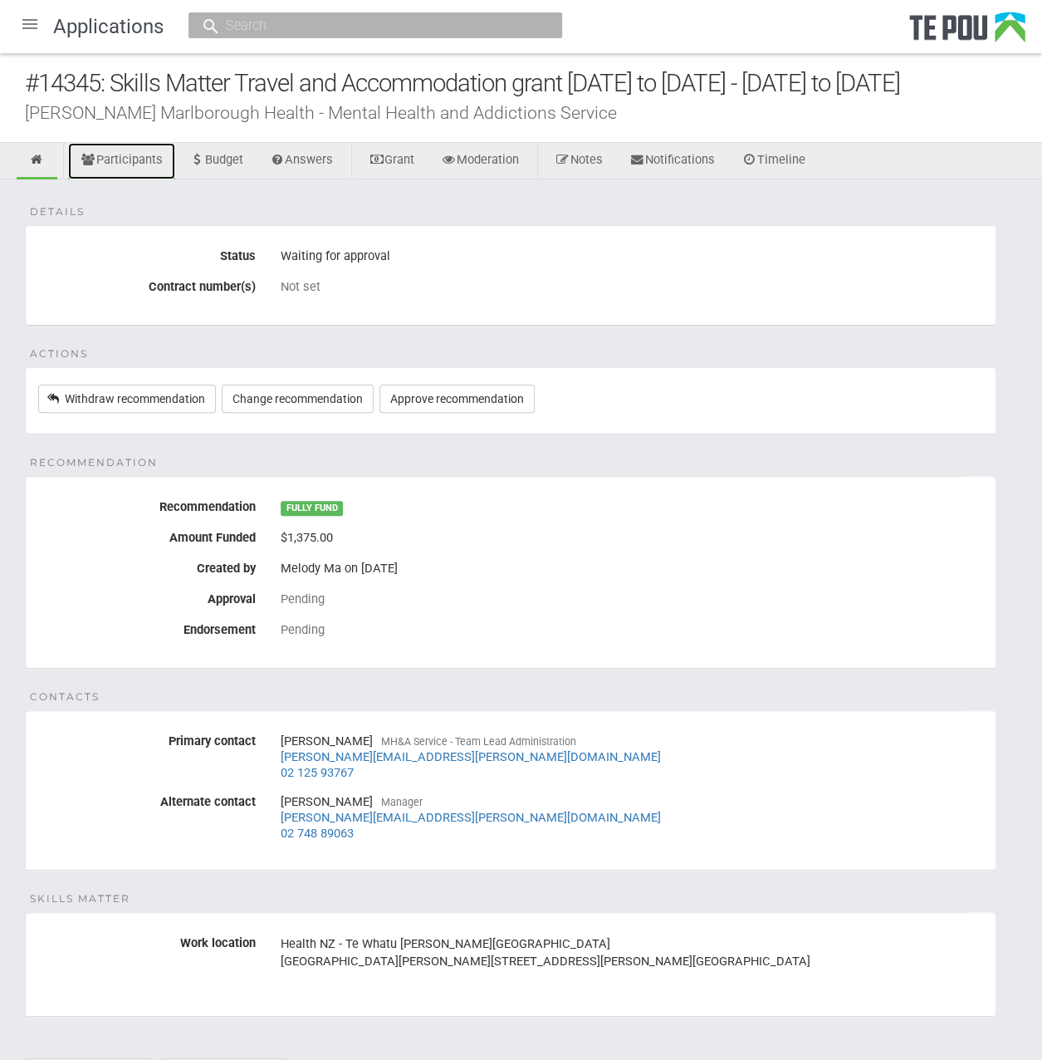
click at [134, 166] on link "Participants" at bounding box center [121, 161] width 107 height 37
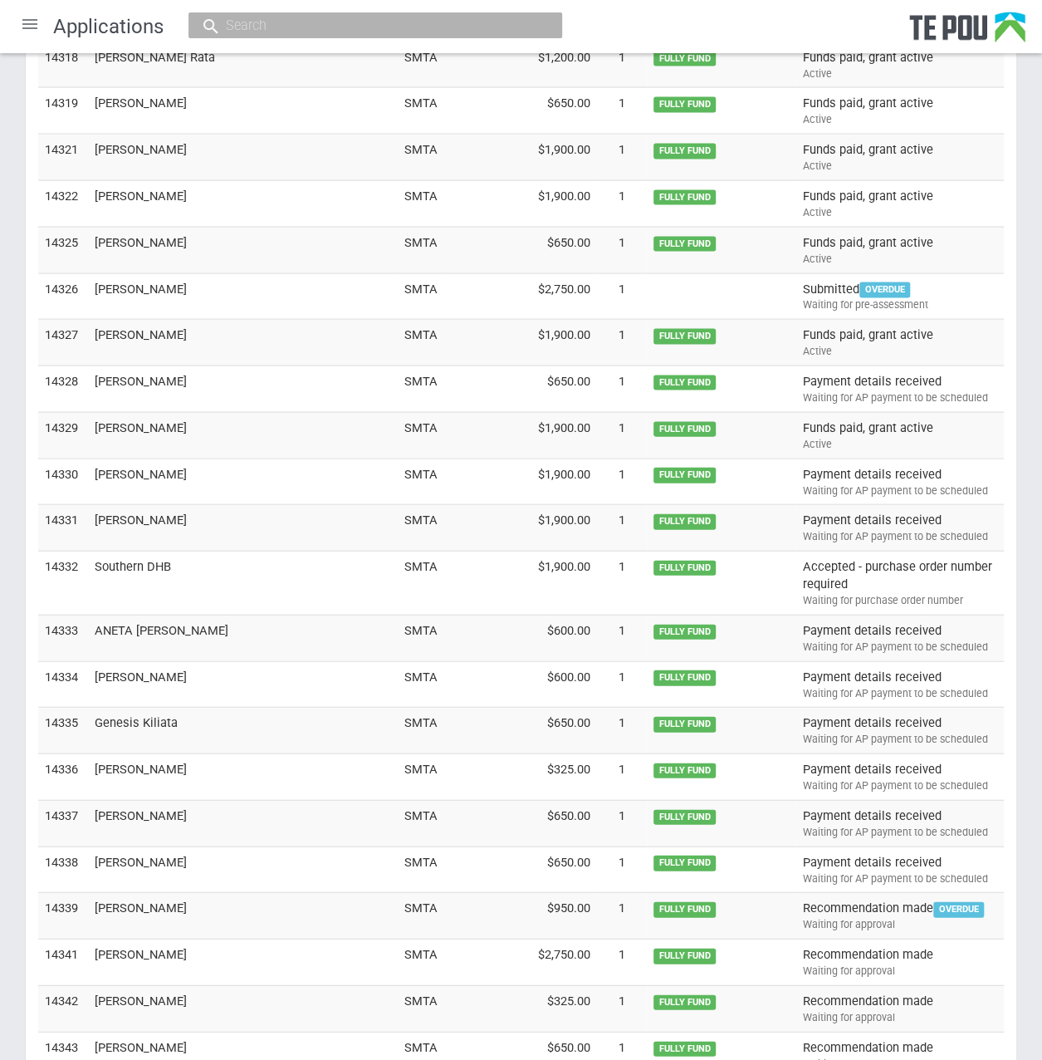
scroll to position [4780, 0]
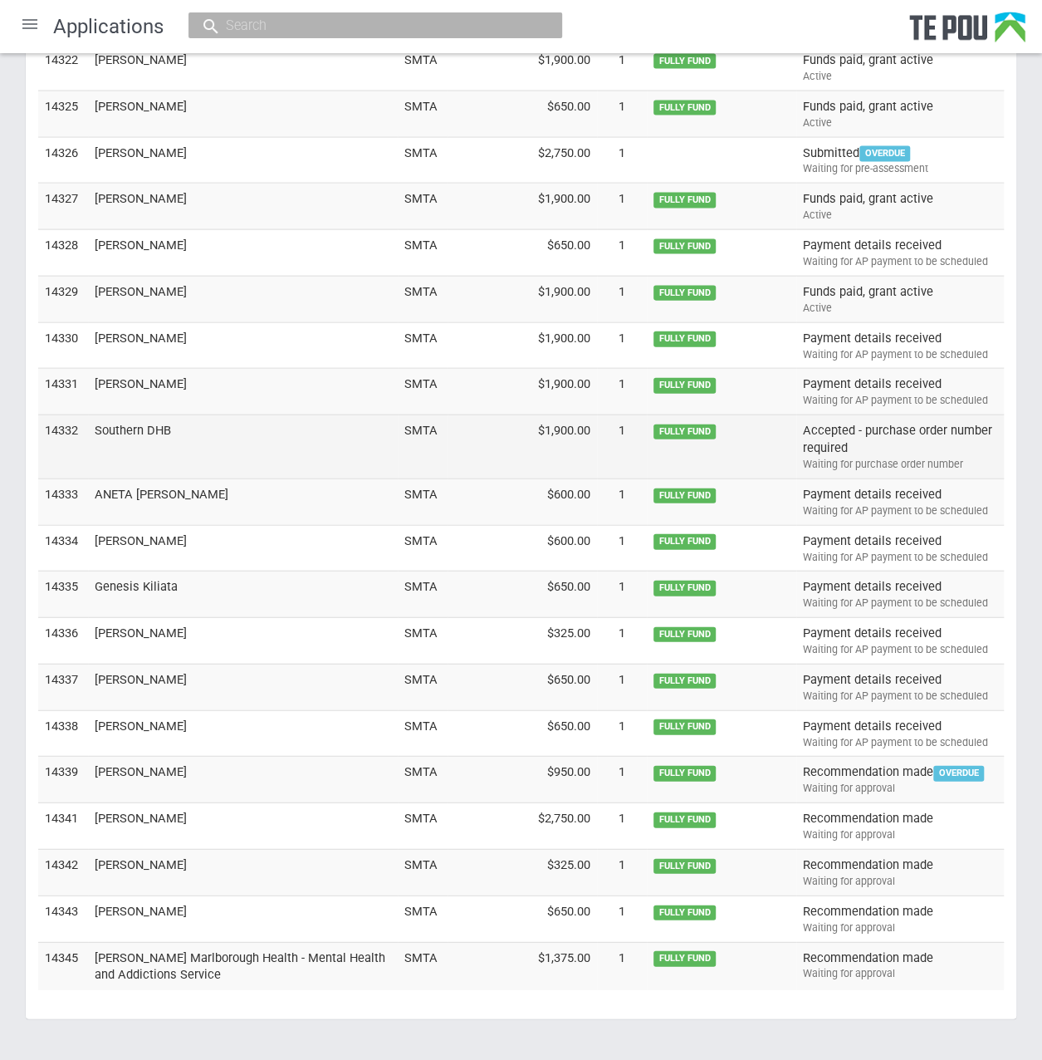
click at [148, 415] on td "Southern DHB" at bounding box center [243, 447] width 310 height 64
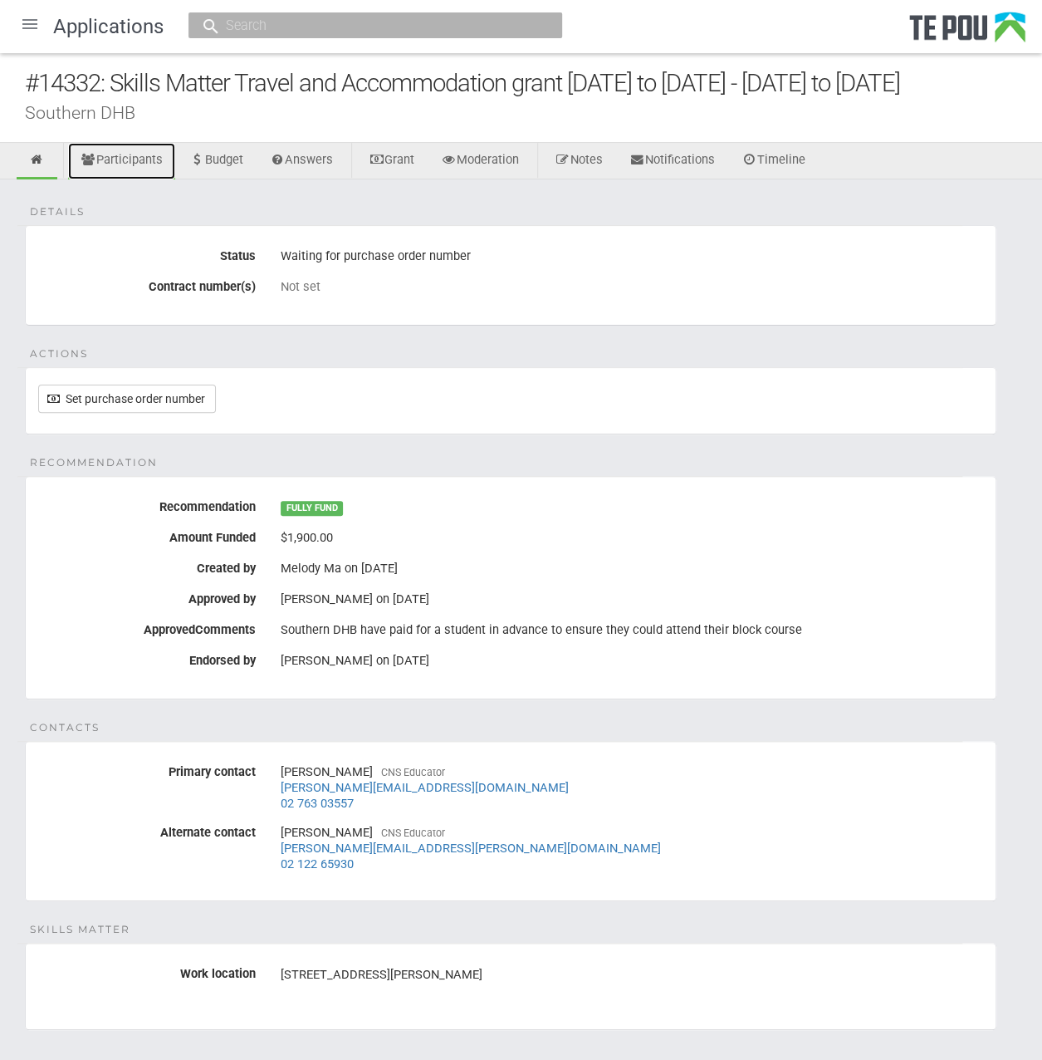
click at [160, 165] on link "Participants" at bounding box center [121, 161] width 107 height 37
